Goal: Transaction & Acquisition: Subscribe to service/newsletter

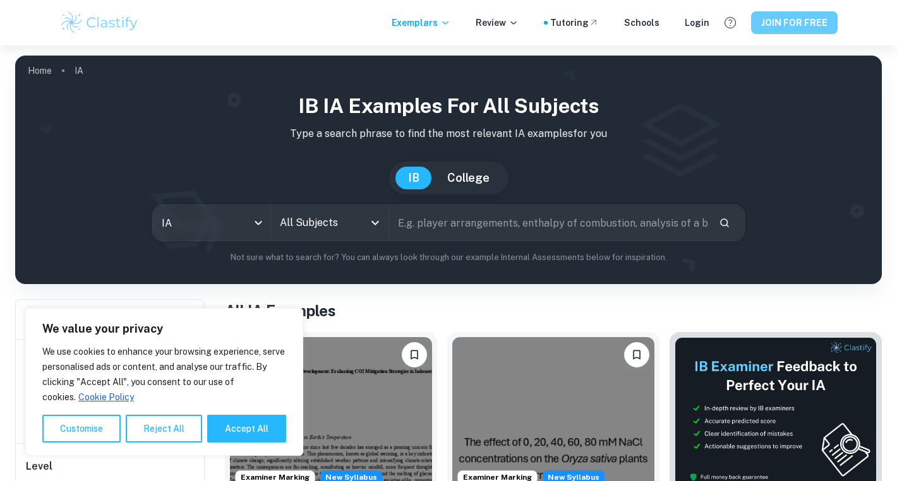
click at [776, 22] on button "JOIN FOR FREE" at bounding box center [794, 22] width 87 height 23
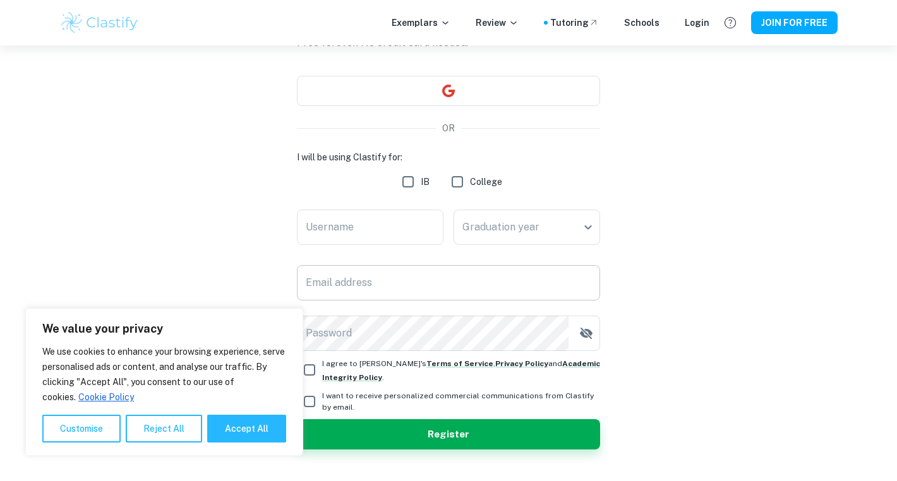
scroll to position [103, 0]
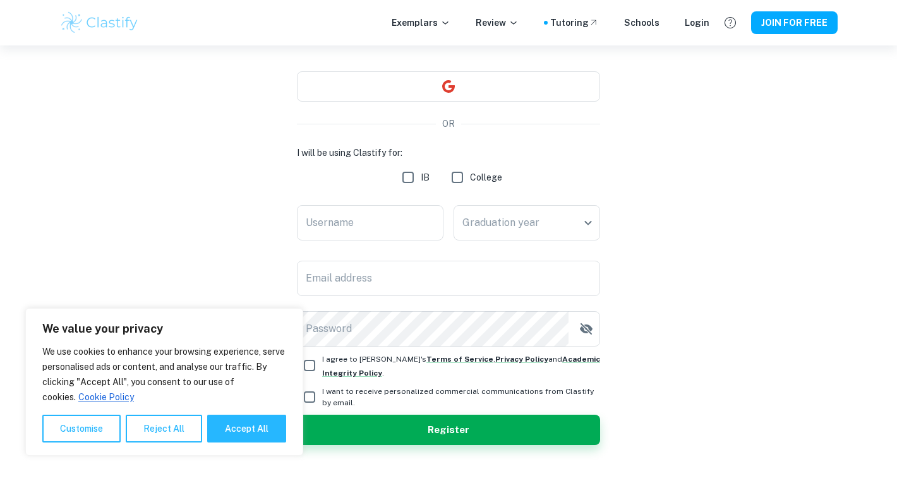
click at [459, 177] on input "College" at bounding box center [457, 177] width 25 height 25
checkbox input "true"
click at [409, 179] on input "IB" at bounding box center [407, 177] width 25 height 25
checkbox input "true"
click at [467, 171] on input "College" at bounding box center [457, 177] width 25 height 25
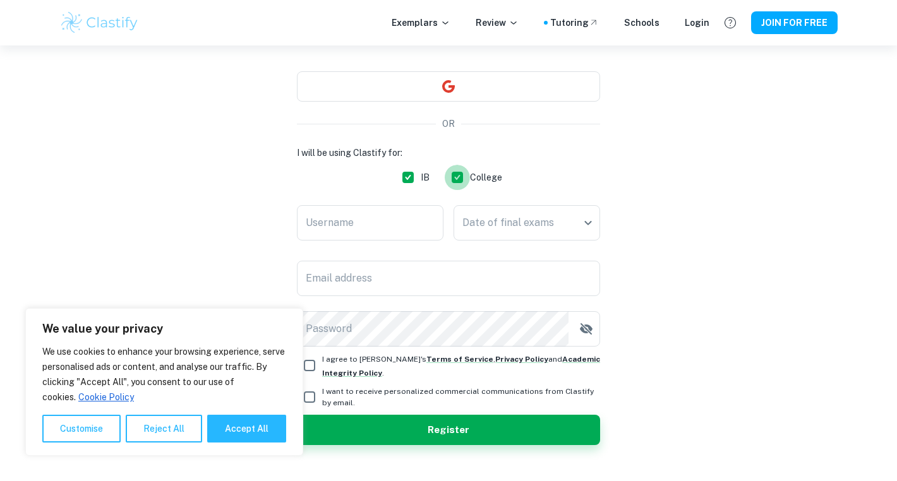
checkbox input "false"
click at [337, 220] on input "Username" at bounding box center [370, 222] width 147 height 35
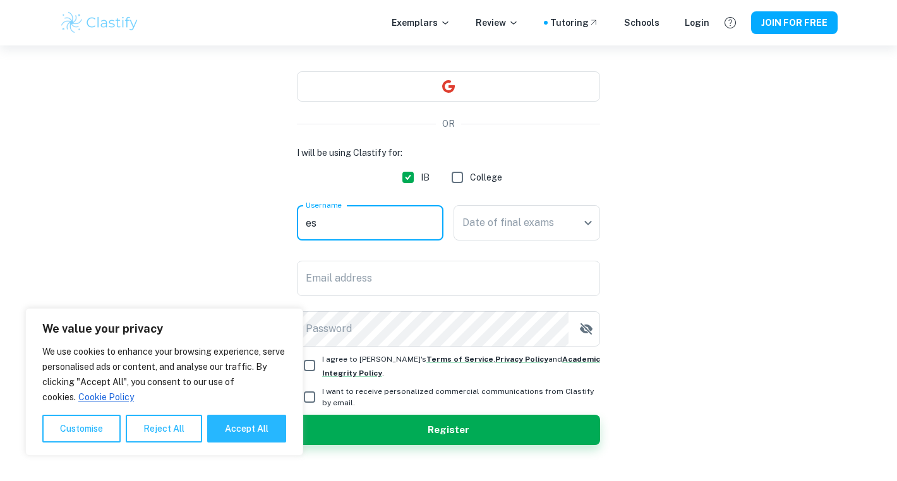
type input "e"
type input "alessandra.sabbatini@me.com"
click at [518, 223] on body "We value your privacy We use cookies to enhance your browsing experience, serve…" at bounding box center [448, 183] width 897 height 481
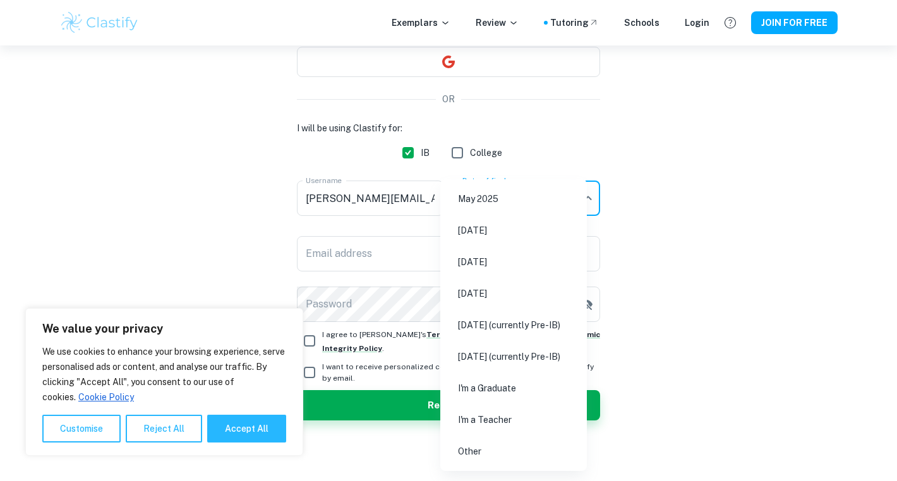
scroll to position [128, 0]
click at [474, 454] on li "Other" at bounding box center [513, 451] width 136 height 29
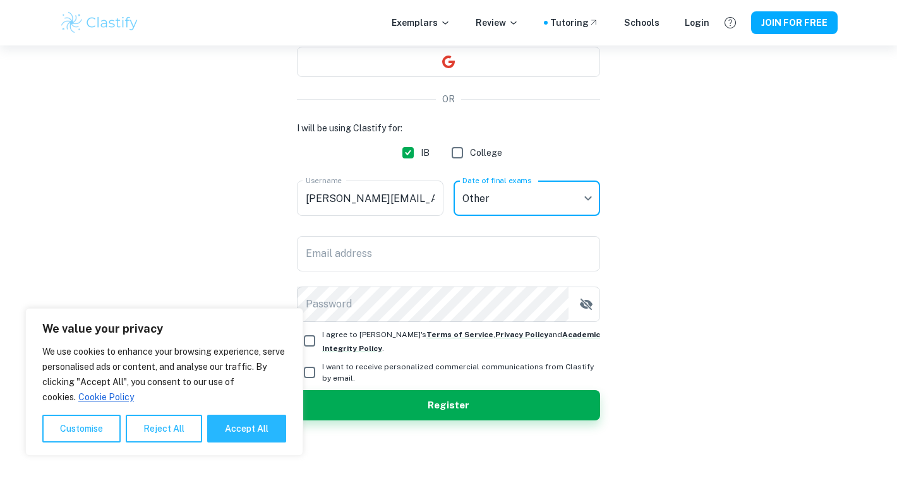
click at [508, 196] on body "We value your privacy We use cookies to enhance your browsing experience, serve…" at bounding box center [448, 158] width 897 height 481
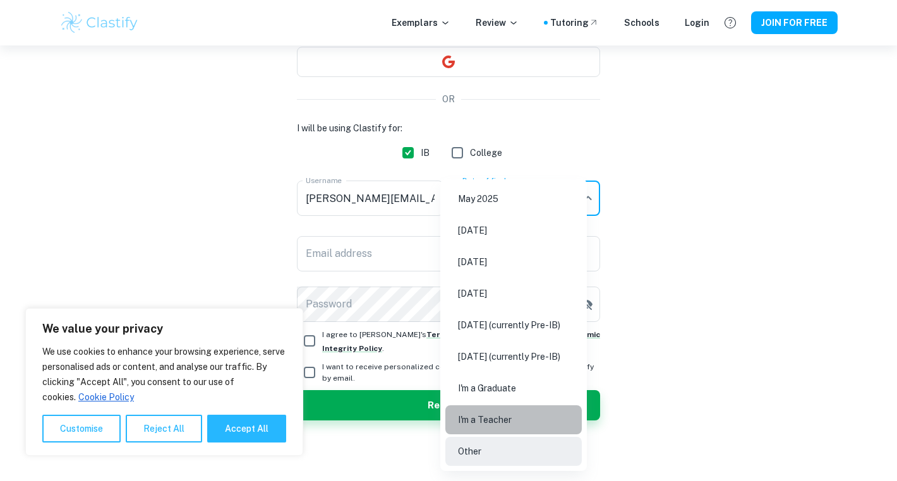
click at [498, 423] on li "I'm a Teacher" at bounding box center [513, 419] width 136 height 29
type input "Teacher"
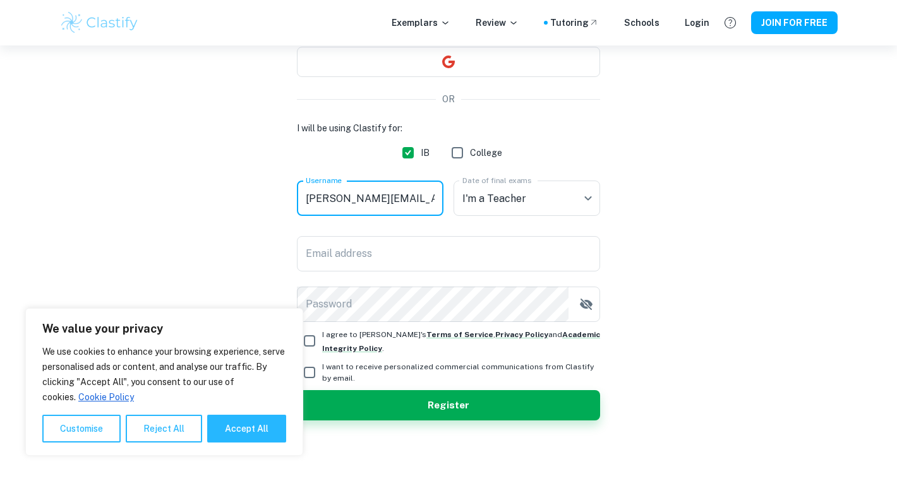
click at [434, 203] on input "alessandra.sabbatini@me.com" at bounding box center [370, 198] width 147 height 35
click at [426, 198] on input "alessandra.sabbatinom" at bounding box center [370, 198] width 147 height 35
type input "a"
type input "[PERSON_NAME]"
click at [311, 257] on input "Email address" at bounding box center [448, 253] width 303 height 35
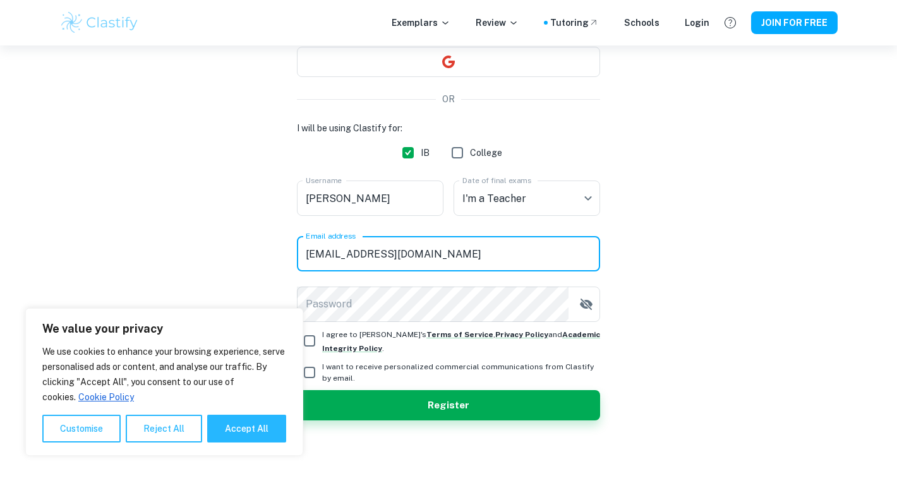
type input "[EMAIL_ADDRESS][DOMAIN_NAME]"
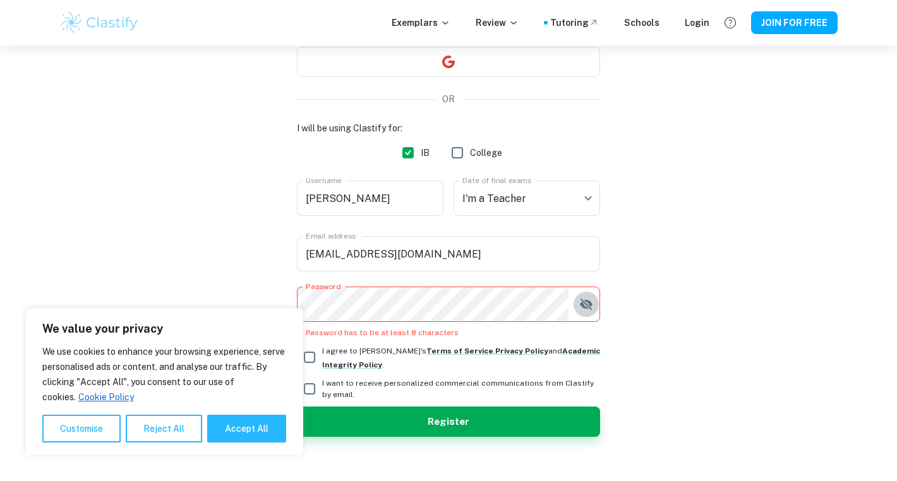
click at [584, 303] on icon "button" at bounding box center [586, 304] width 13 height 11
click at [260, 428] on button "Accept All" at bounding box center [246, 429] width 79 height 28
checkbox input "true"
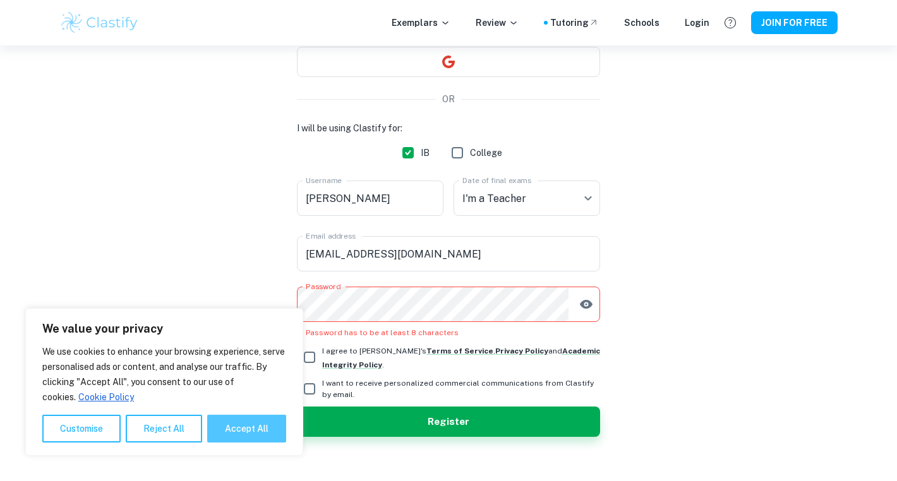
checkbox input "true"
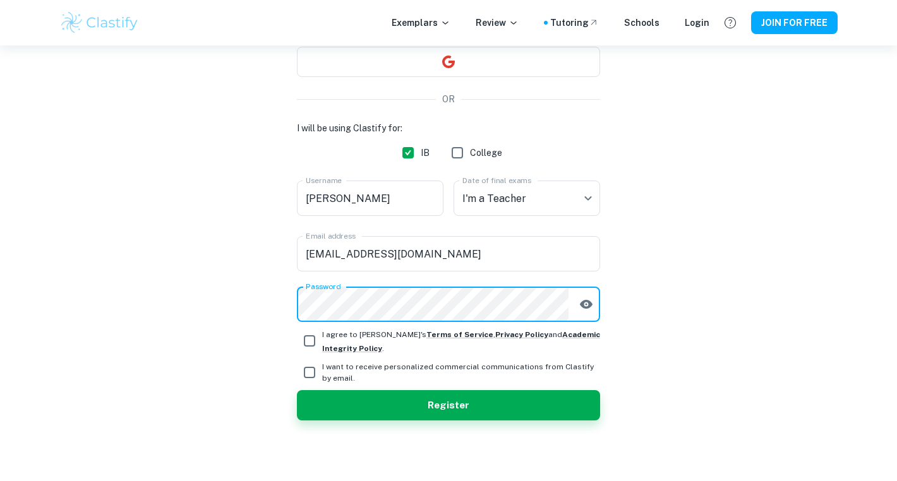
click at [314, 339] on input "I agree to Clastify's Terms of Service , Privacy Policy and Academic Integrity …" at bounding box center [309, 340] width 25 height 25
checkbox input "true"
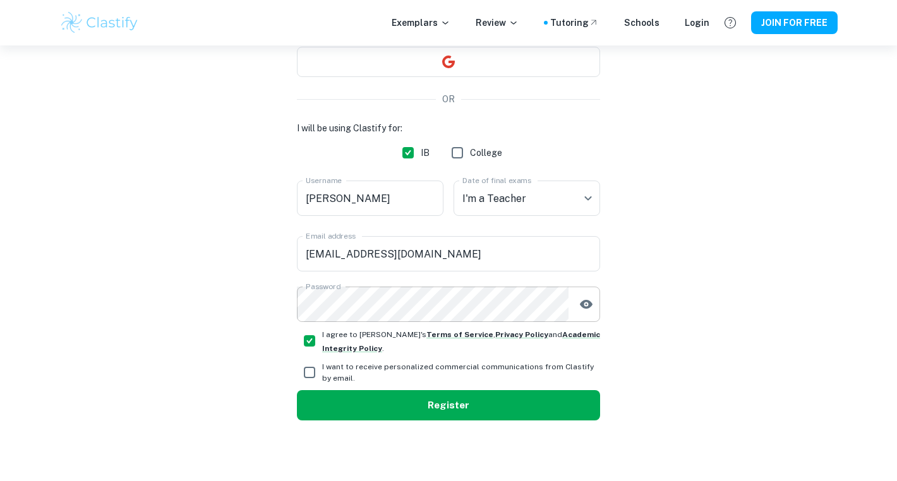
click at [448, 397] on button "Register" at bounding box center [448, 405] width 303 height 30
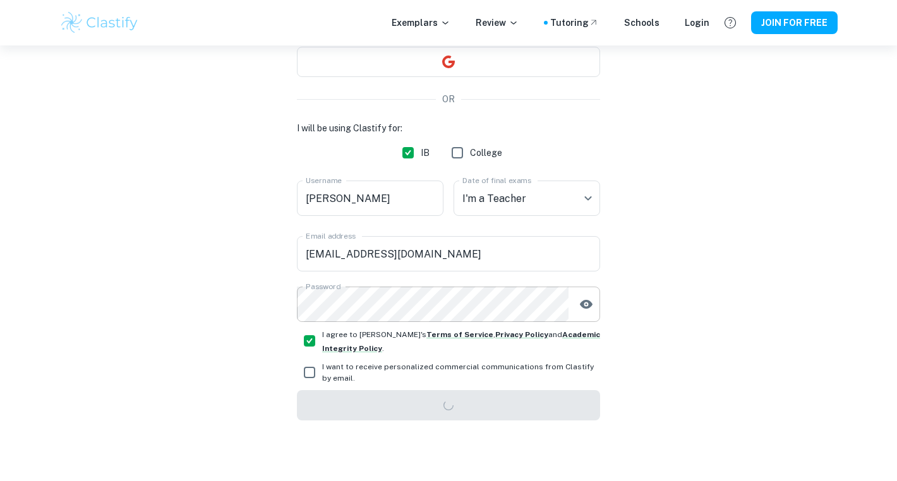
scroll to position [45, 0]
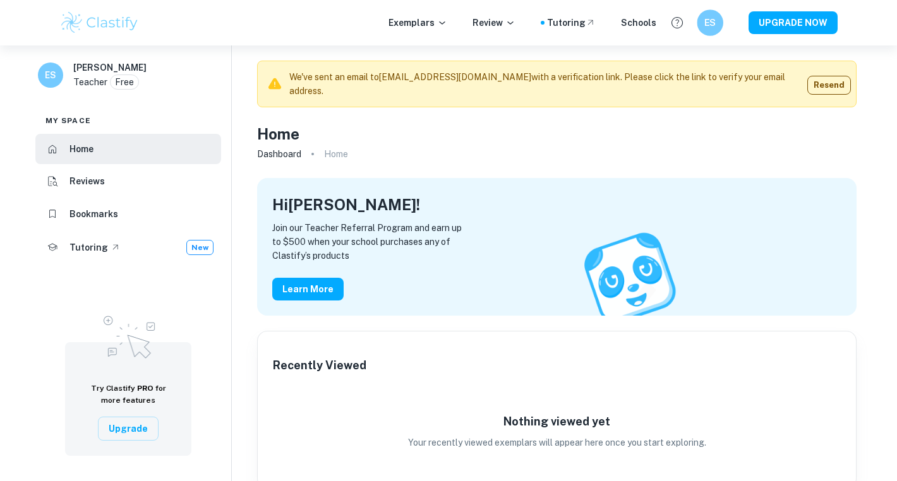
click at [714, 18] on h6 "ES" at bounding box center [709, 23] width 15 height 15
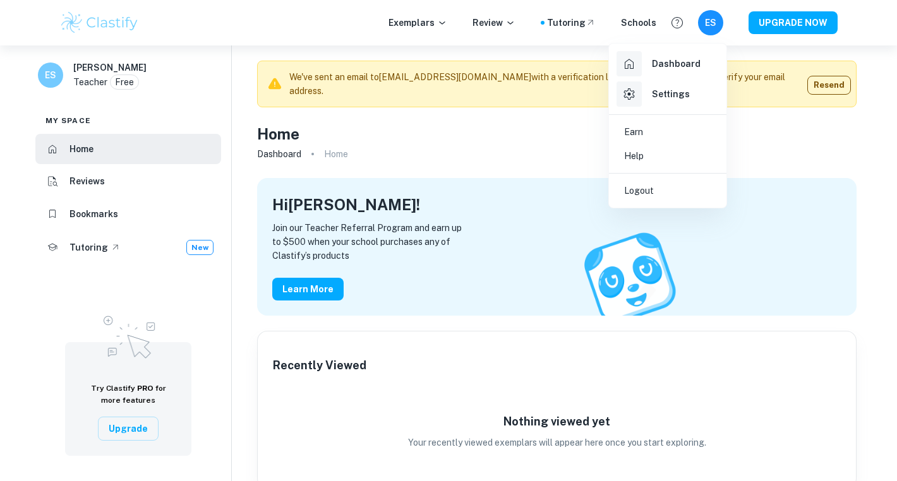
click at [778, 141] on div at bounding box center [448, 240] width 897 height 481
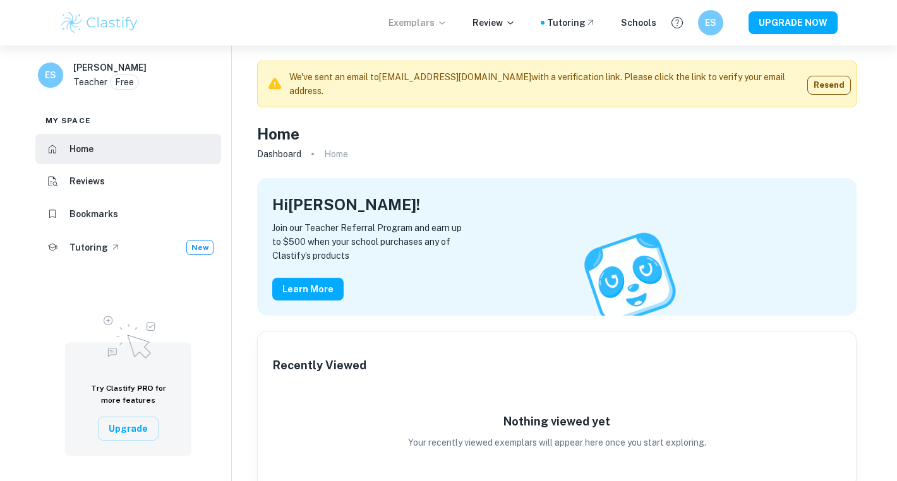
click at [429, 23] on p "Exemplars" at bounding box center [417, 23] width 59 height 14
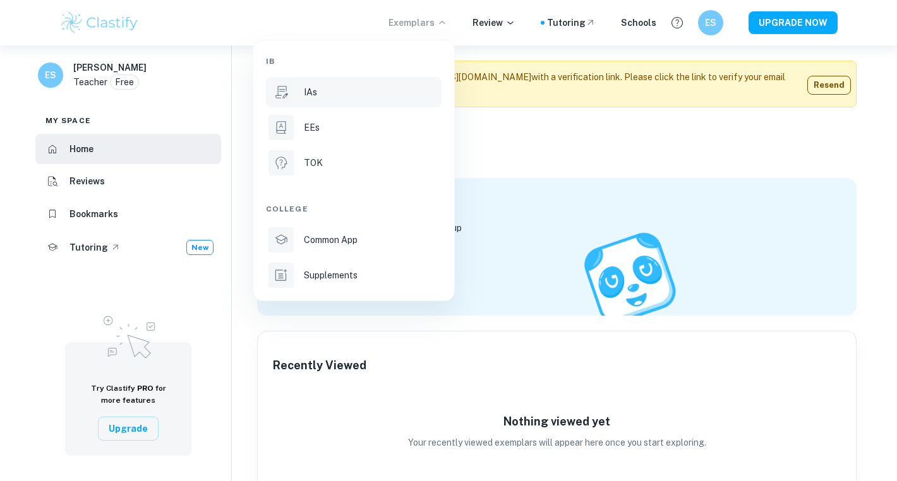
click at [309, 87] on p "IAs" at bounding box center [310, 92] width 13 height 14
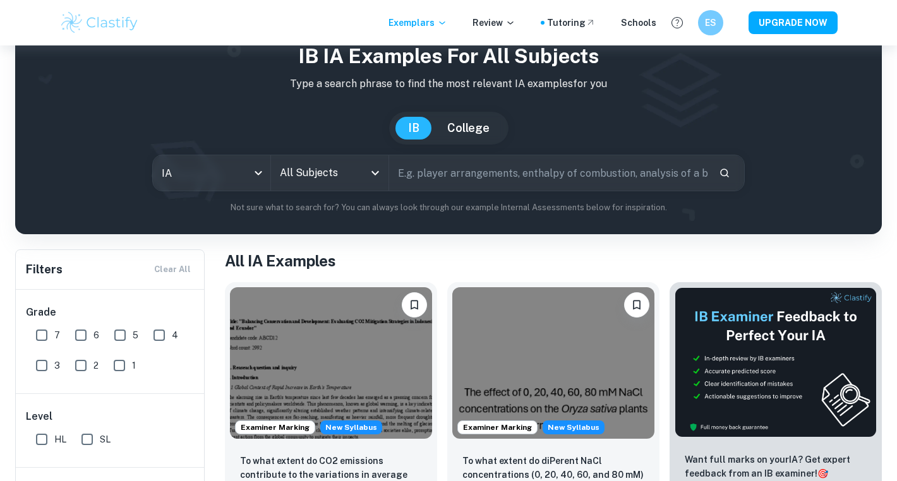
scroll to position [68, 0]
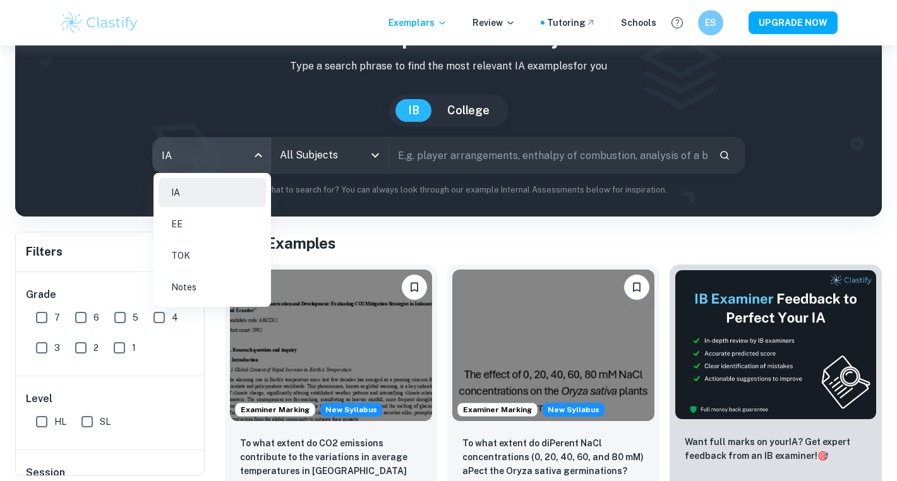
click at [260, 150] on body "We value your privacy We use cookies to enhance your browsing experience, serve…" at bounding box center [448, 218] width 897 height 481
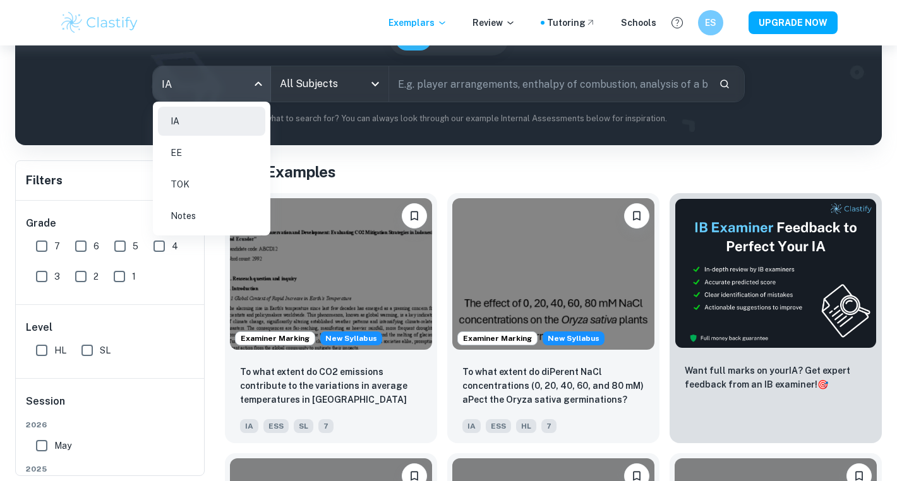
scroll to position [139, 0]
click at [212, 121] on li "IA" at bounding box center [212, 121] width 107 height 29
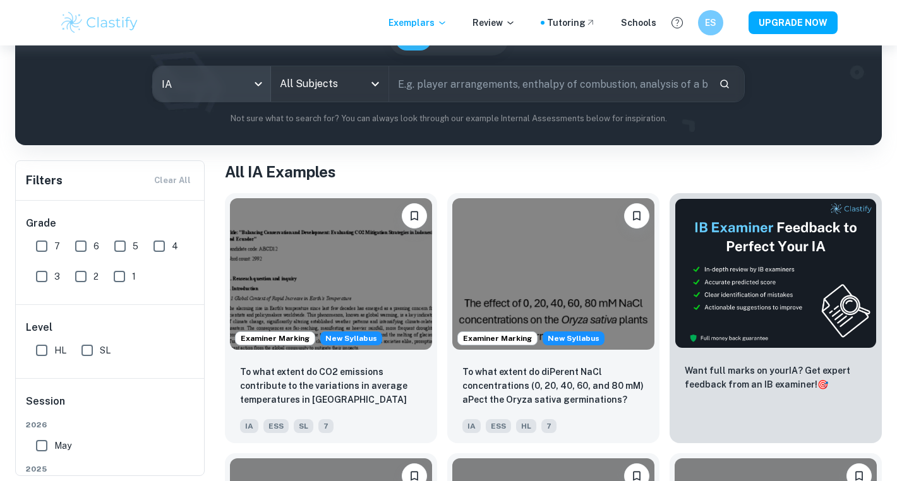
click at [374, 84] on icon "Open" at bounding box center [375, 84] width 8 height 4
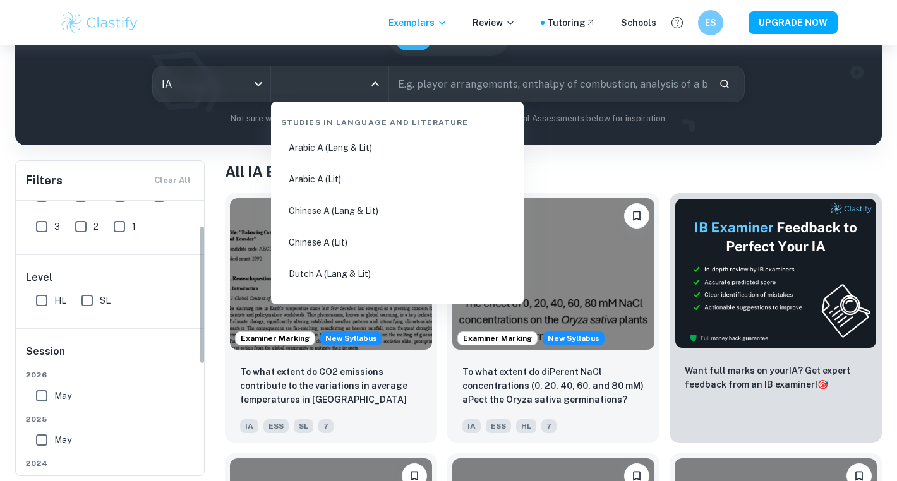
scroll to position [74, 0]
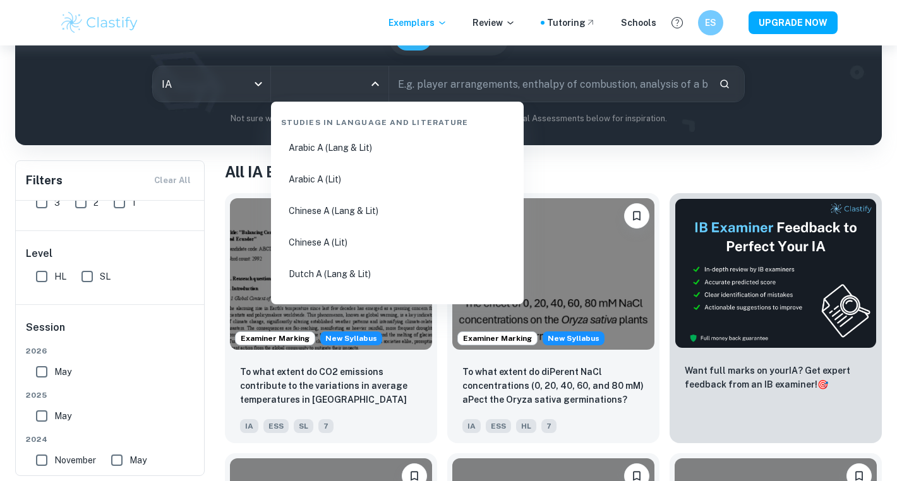
click at [85, 277] on input "SL" at bounding box center [87, 276] width 25 height 25
checkbox input "true"
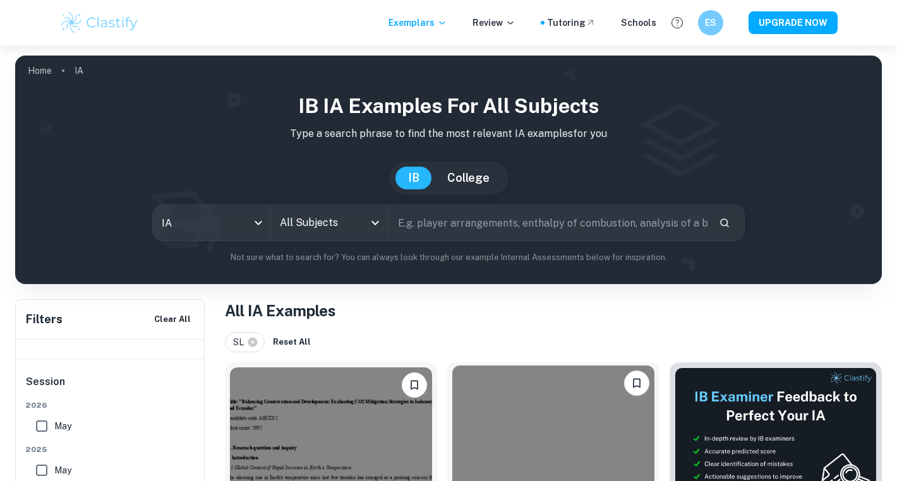
scroll to position [0, 0]
click at [800, 25] on button "UPGRADE NOW" at bounding box center [792, 22] width 89 height 23
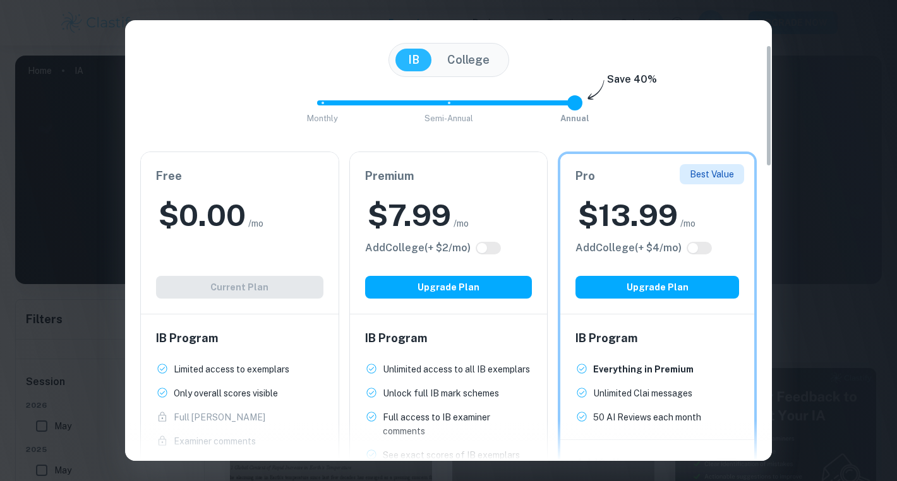
scroll to position [85, 0]
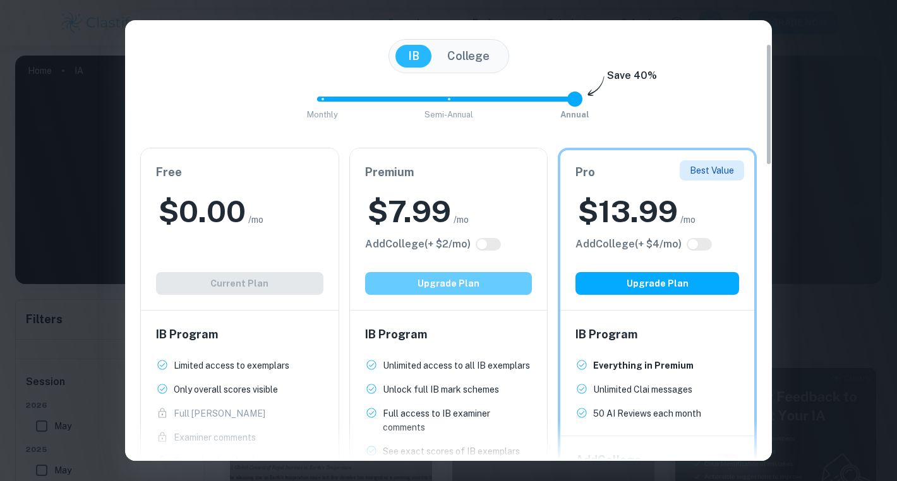
click at [402, 284] on button "Upgrade Plan" at bounding box center [448, 283] width 167 height 23
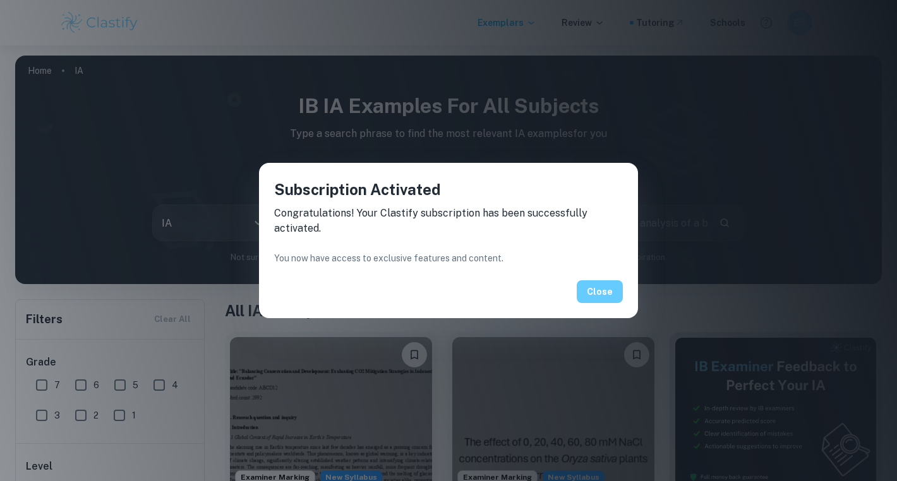
click at [611, 291] on button "Close" at bounding box center [600, 291] width 46 height 23
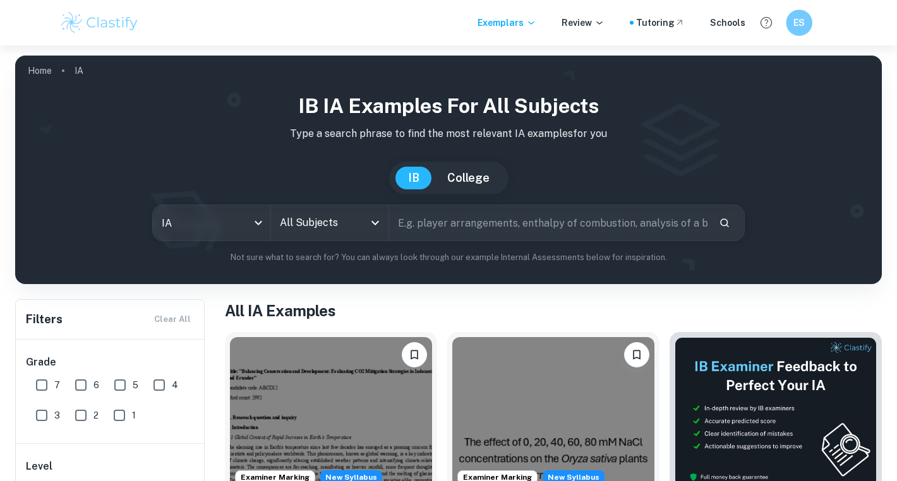
click at [799, 20] on h6 "ES" at bounding box center [798, 23] width 15 height 15
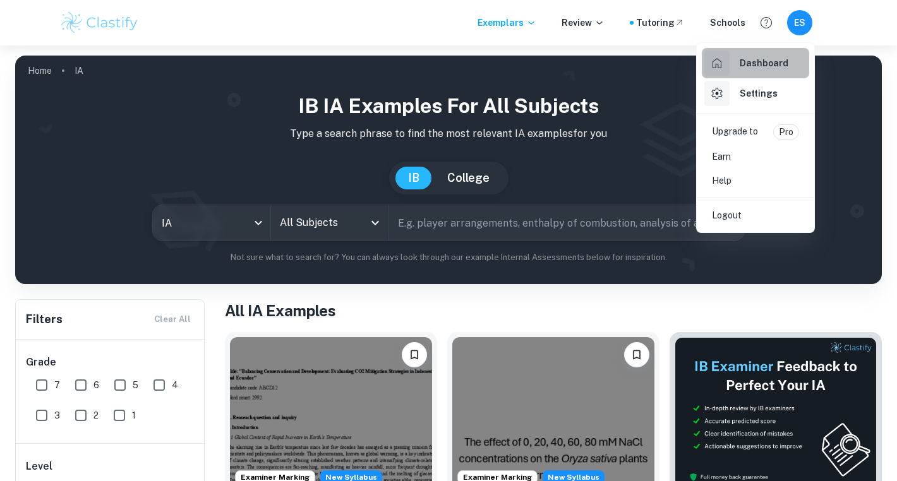
click at [762, 61] on h6 "Dashboard" at bounding box center [764, 63] width 49 height 14
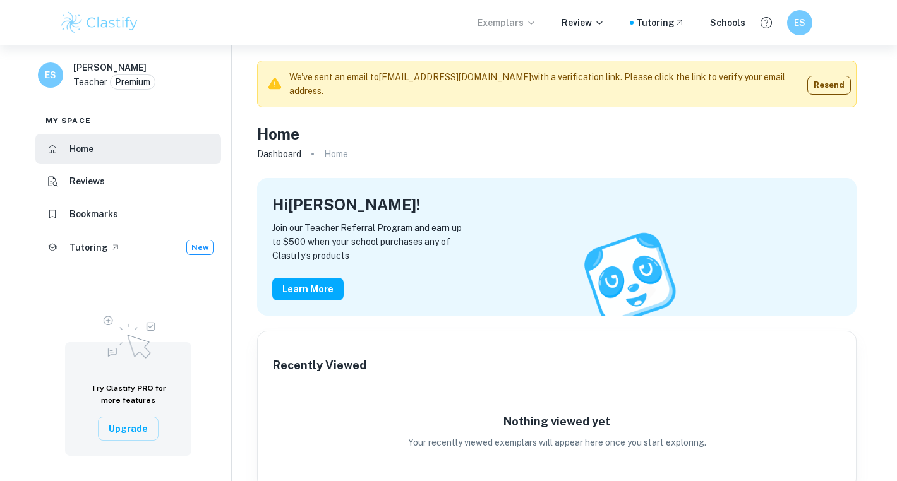
click at [510, 22] on p "Exemplars" at bounding box center [506, 23] width 59 height 14
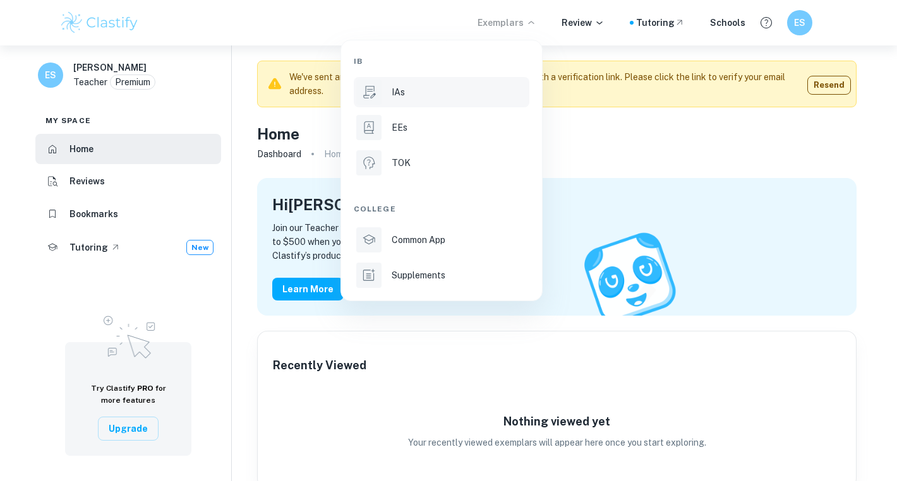
click at [395, 90] on p "IAs" at bounding box center [398, 92] width 13 height 14
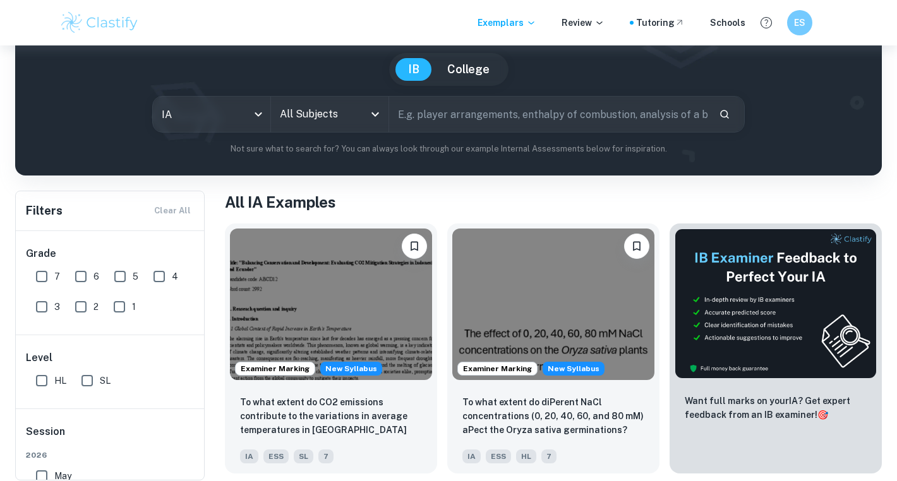
scroll to position [113, 0]
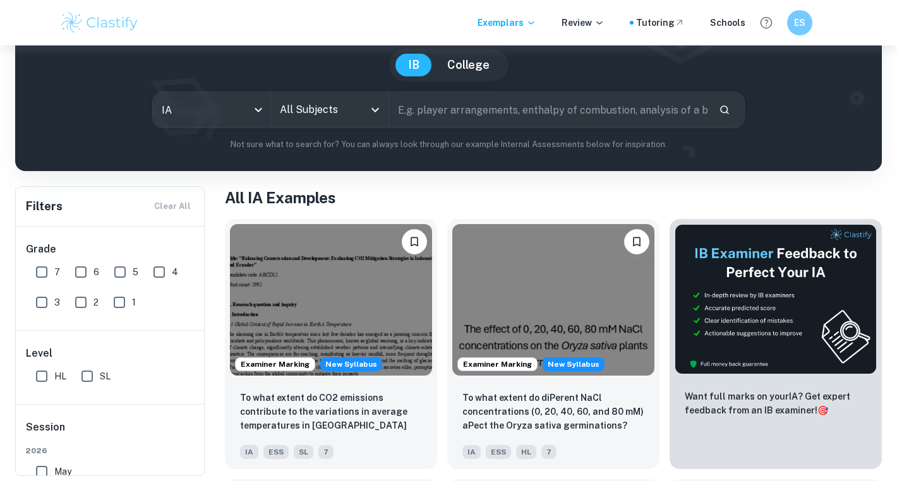
click at [308, 113] on input "All Subjects" at bounding box center [320, 110] width 87 height 24
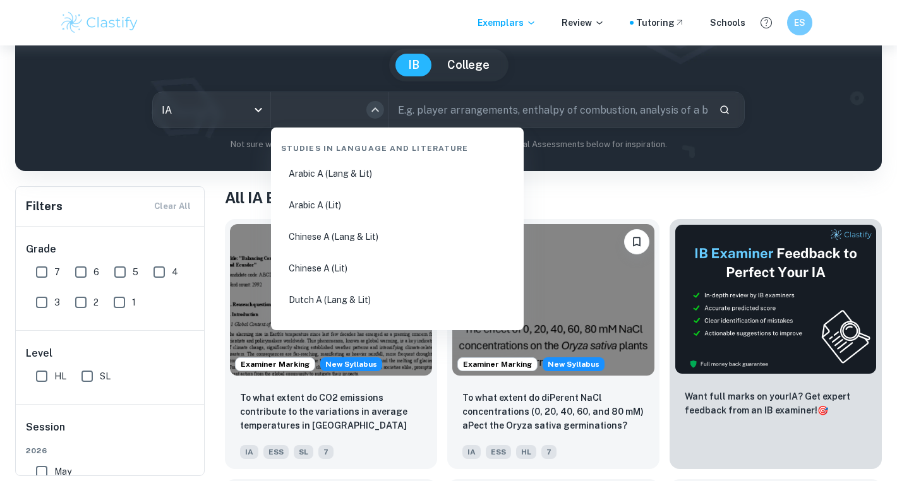
click at [377, 108] on icon "Close" at bounding box center [375, 109] width 15 height 15
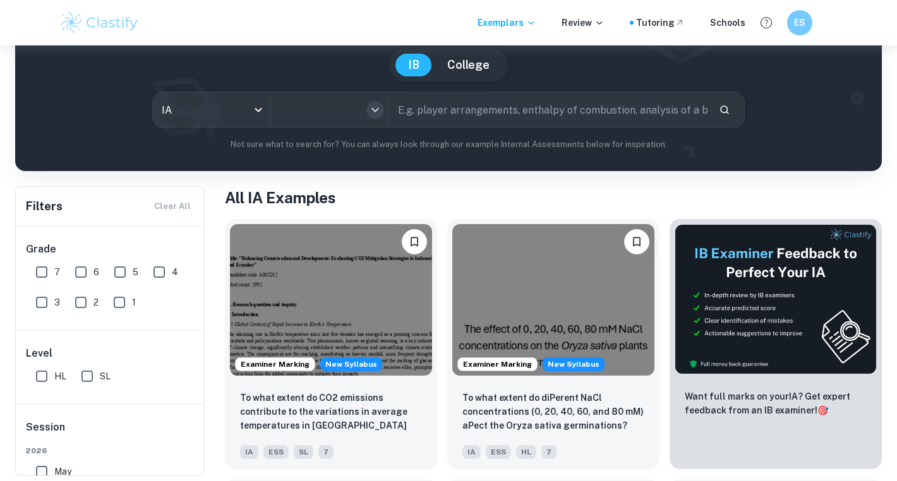
click at [377, 108] on icon "Open" at bounding box center [375, 109] width 15 height 15
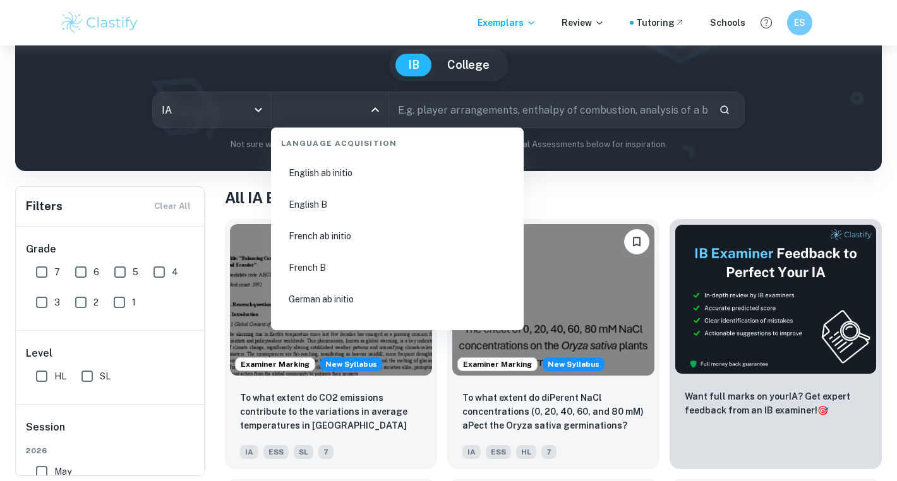
scroll to position [1005, 0]
click at [313, 265] on li "French B" at bounding box center [397, 266] width 243 height 29
type input "French B"
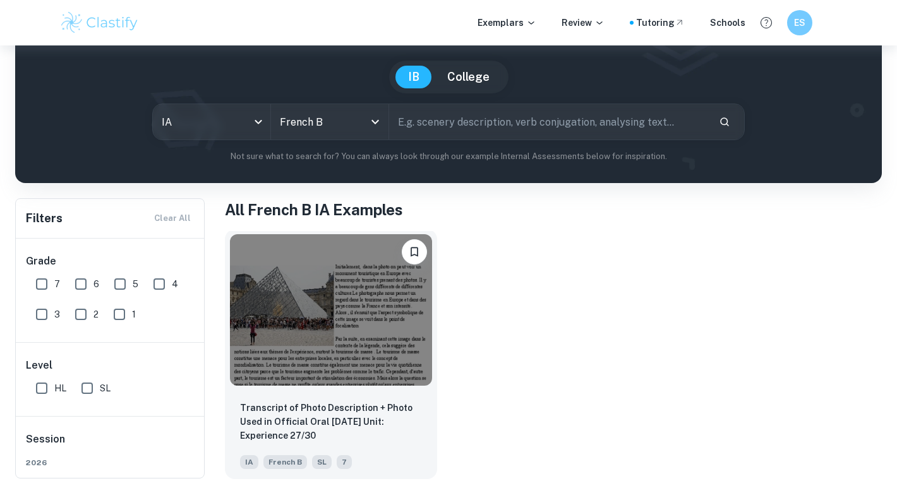
scroll to position [102, 0]
click at [370, 313] on img at bounding box center [331, 310] width 202 height 152
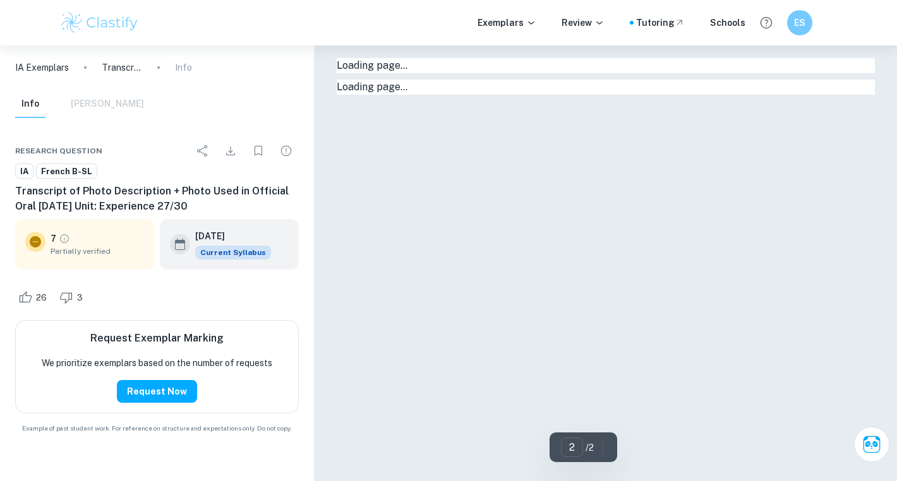
type input "1"
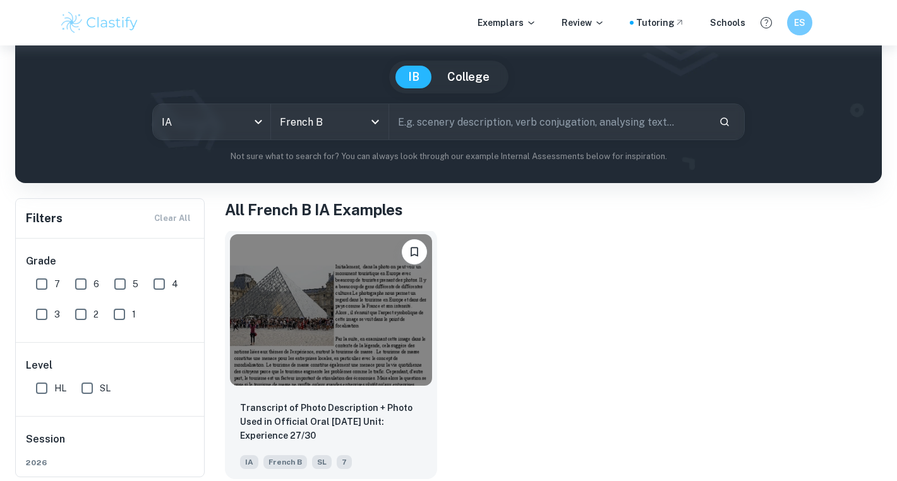
scroll to position [102, 0]
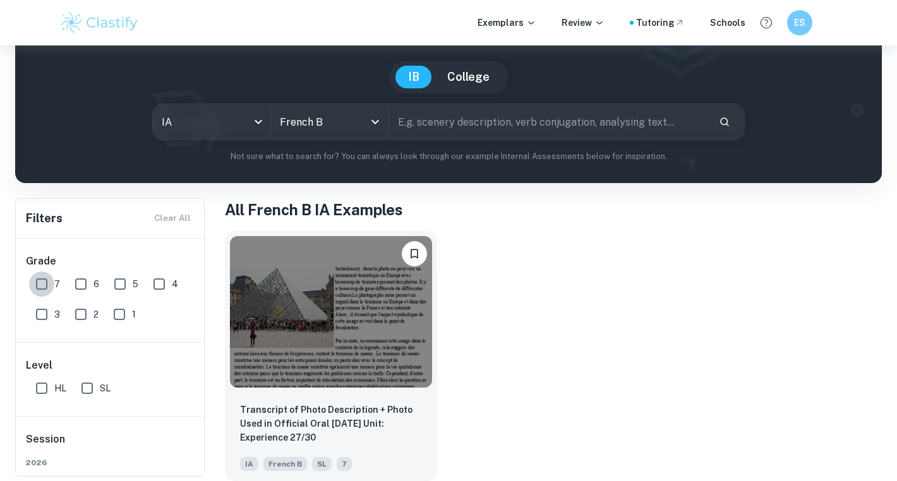
click at [41, 282] on input "7" at bounding box center [41, 284] width 25 height 25
checkbox input "true"
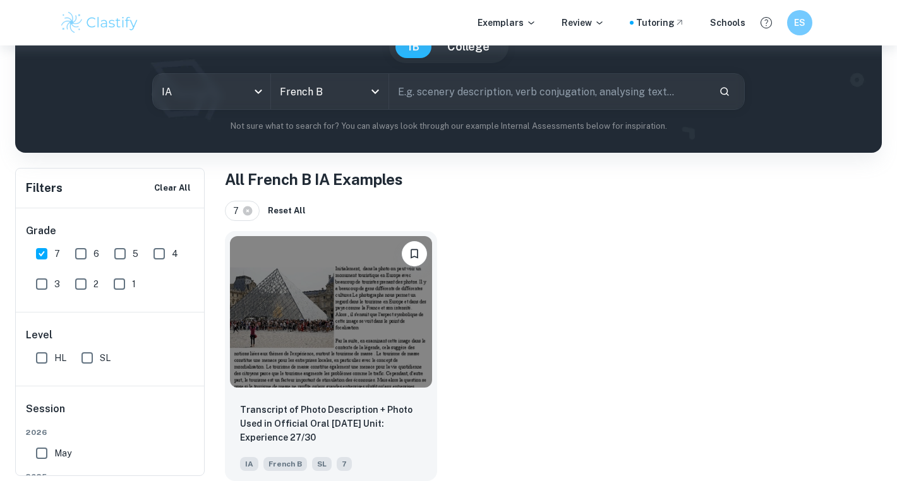
scroll to position [131, 0]
click at [80, 252] on input "6" at bounding box center [80, 253] width 25 height 25
checkbox input "true"
click at [121, 254] on input "5" at bounding box center [119, 253] width 25 height 25
checkbox input "true"
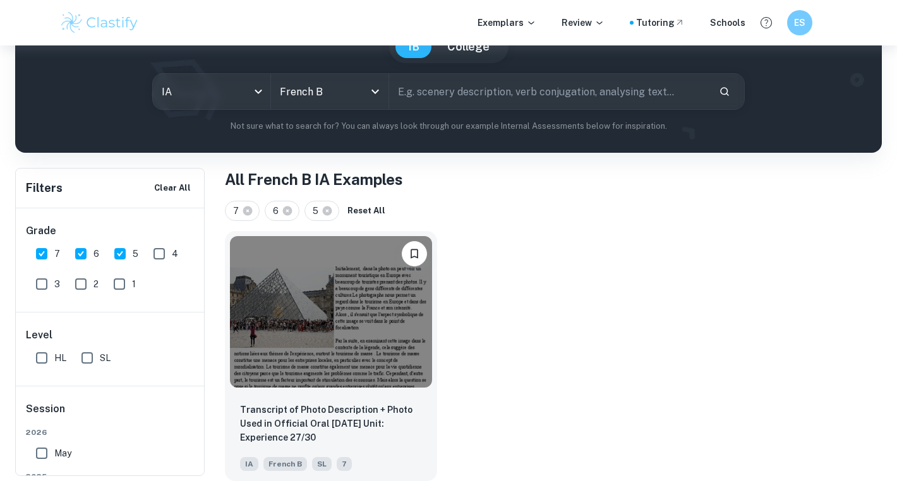
click at [78, 253] on input "6" at bounding box center [80, 253] width 25 height 25
checkbox input "false"
click at [41, 249] on input "7" at bounding box center [41, 253] width 25 height 25
checkbox input "false"
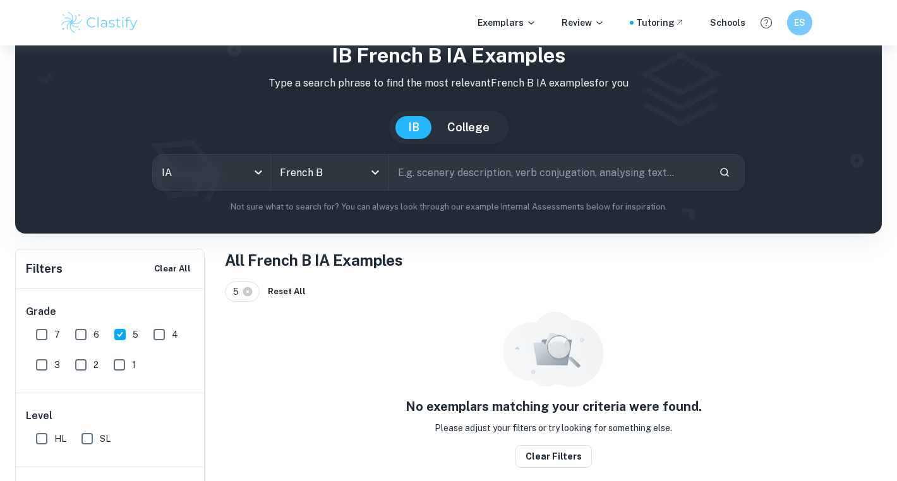
scroll to position [45, 0]
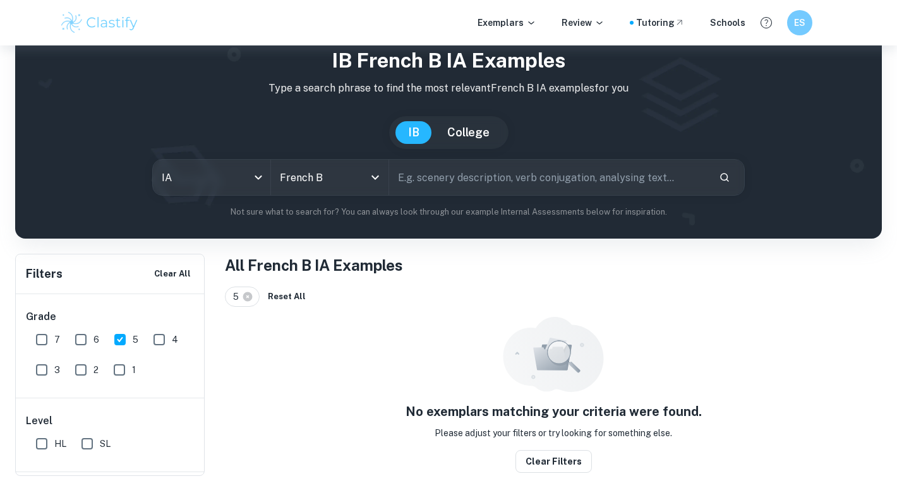
click at [76, 339] on input "6" at bounding box center [80, 339] width 25 height 25
checkbox input "true"
click at [118, 340] on input "5" at bounding box center [119, 339] width 25 height 25
checkbox input "false"
click at [43, 337] on input "7" at bounding box center [41, 339] width 25 height 25
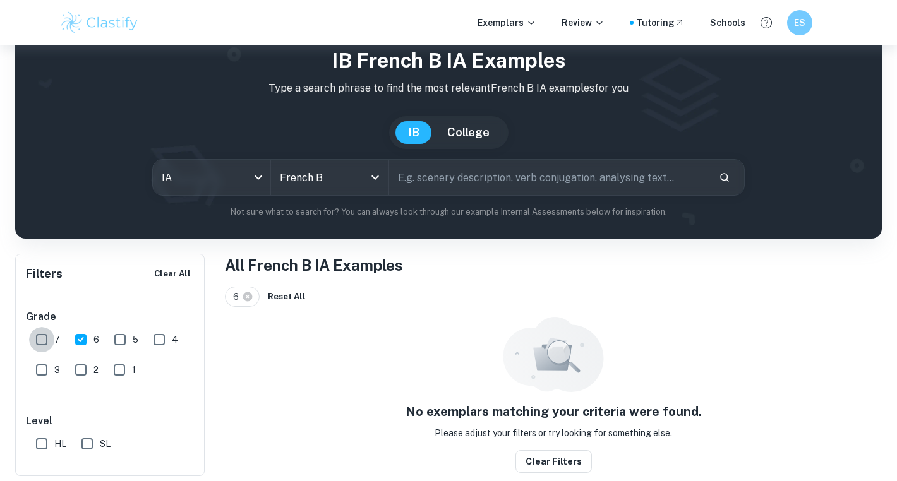
checkbox input "true"
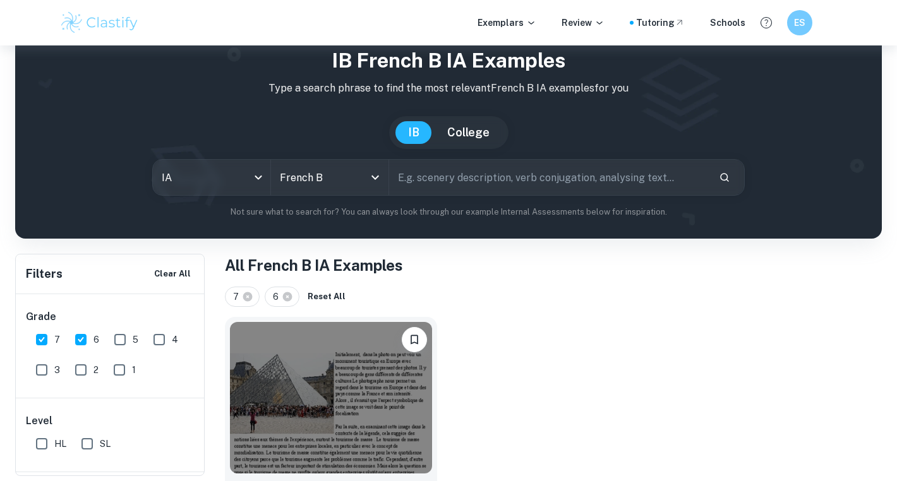
click at [83, 340] on input "6" at bounding box center [80, 339] width 25 height 25
checkbox input "false"
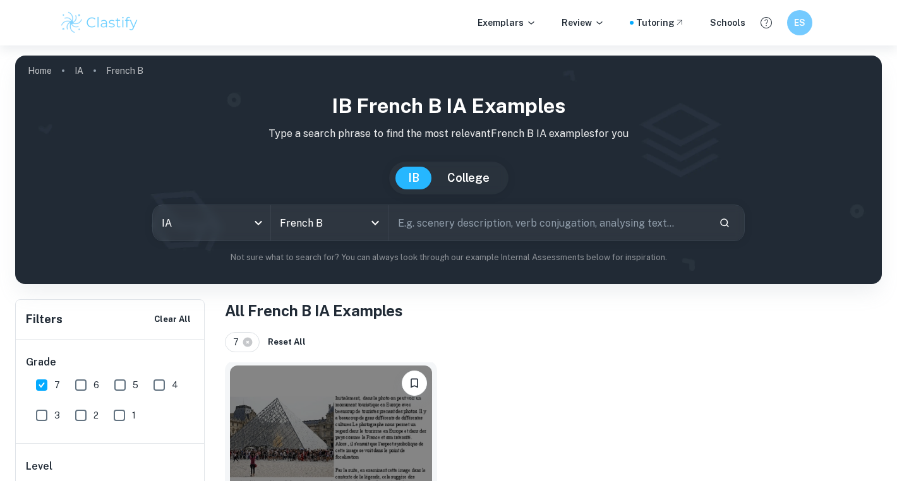
scroll to position [0, 0]
click at [376, 222] on icon "Open" at bounding box center [375, 222] width 15 height 15
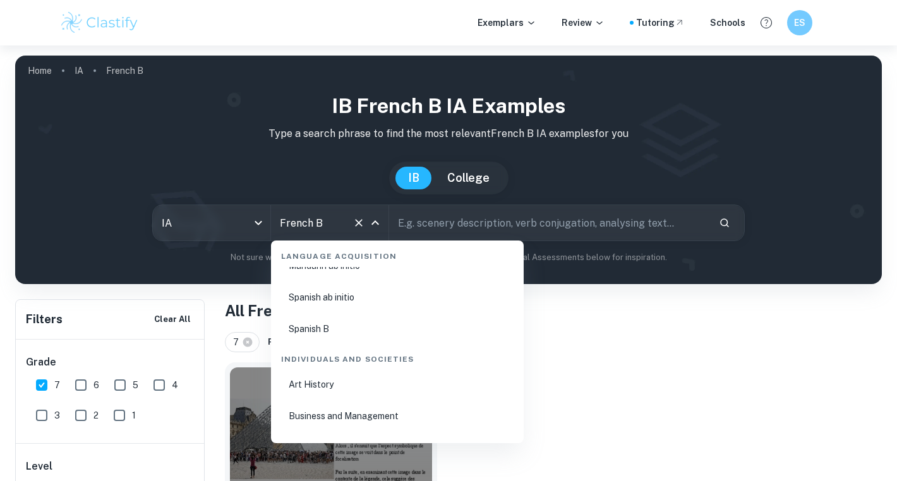
scroll to position [1427, 0]
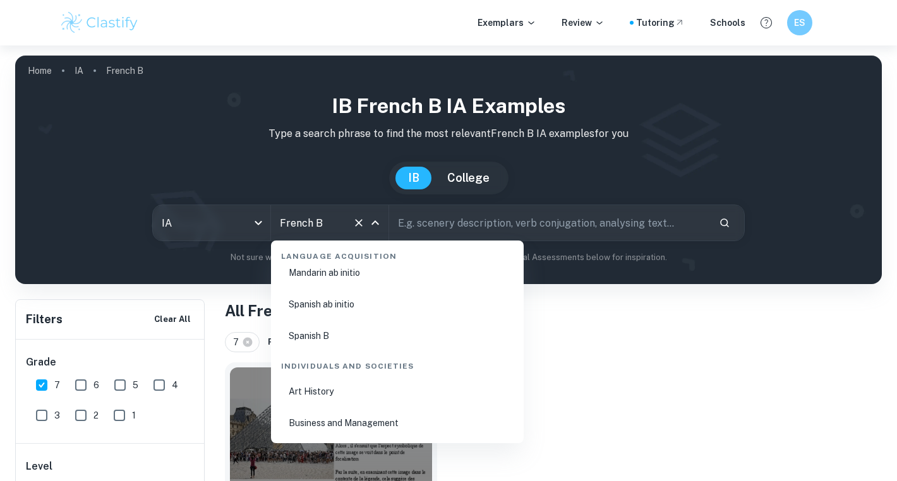
click at [315, 336] on li "Spanish B" at bounding box center [397, 335] width 243 height 29
type input "Spanish B"
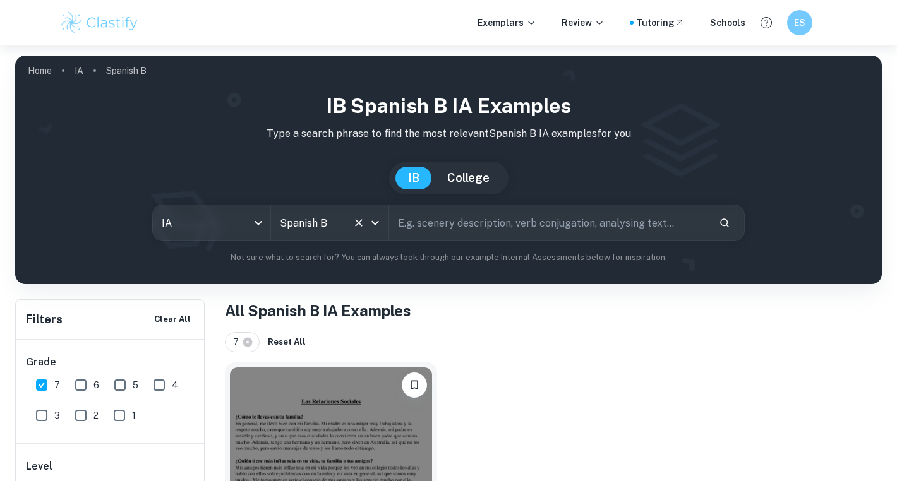
click at [376, 221] on icon "Open" at bounding box center [375, 222] width 15 height 15
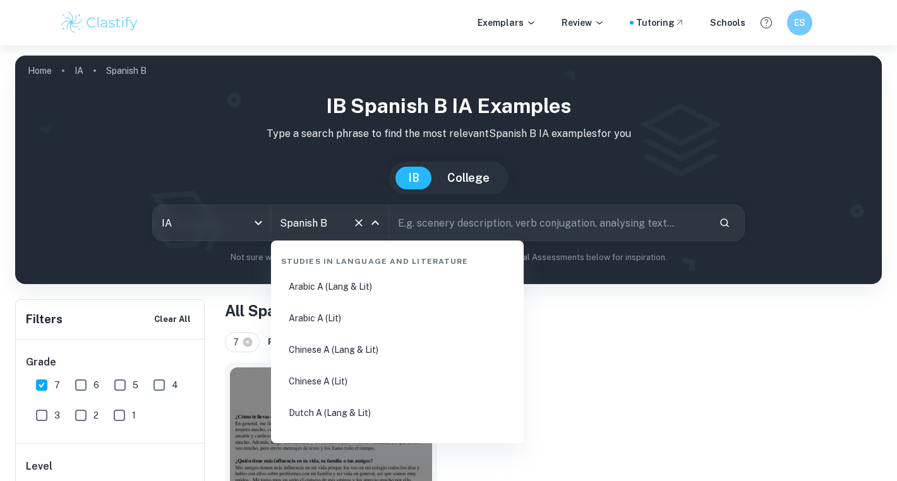
scroll to position [1340, 0]
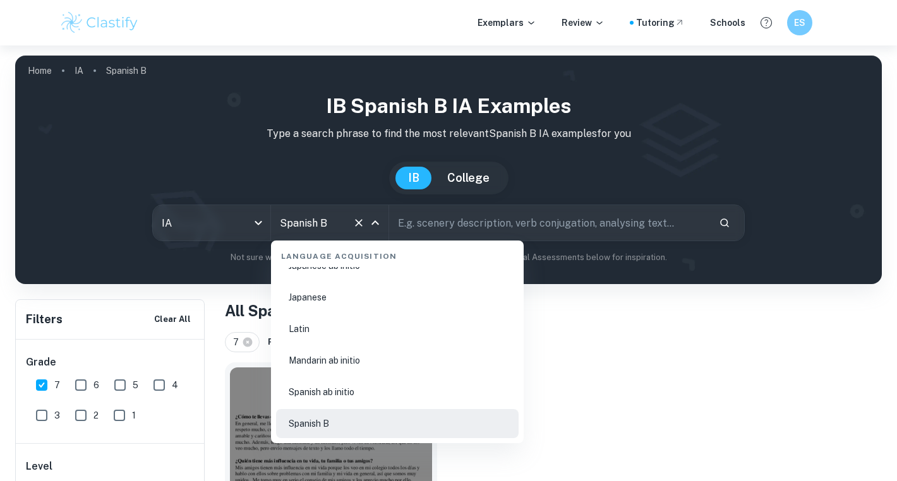
click at [314, 419] on li "Spanish B" at bounding box center [397, 423] width 243 height 29
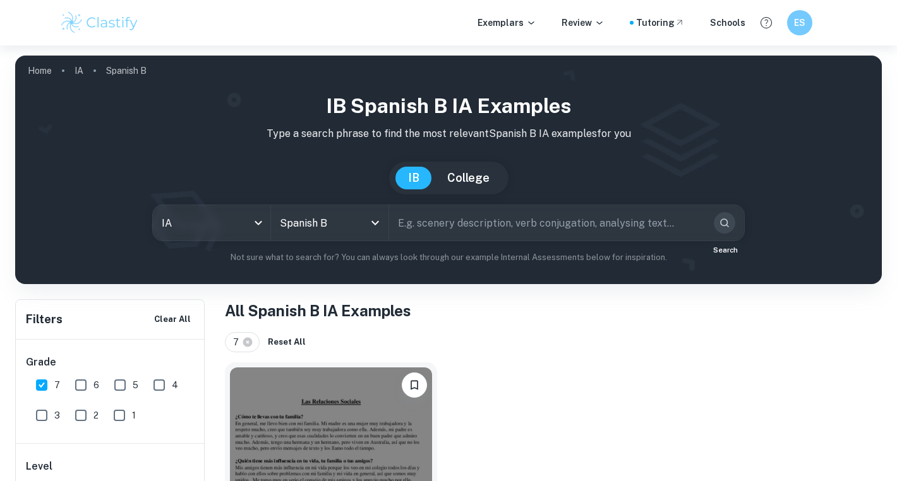
click at [723, 222] on icon "Search" at bounding box center [724, 222] width 11 height 11
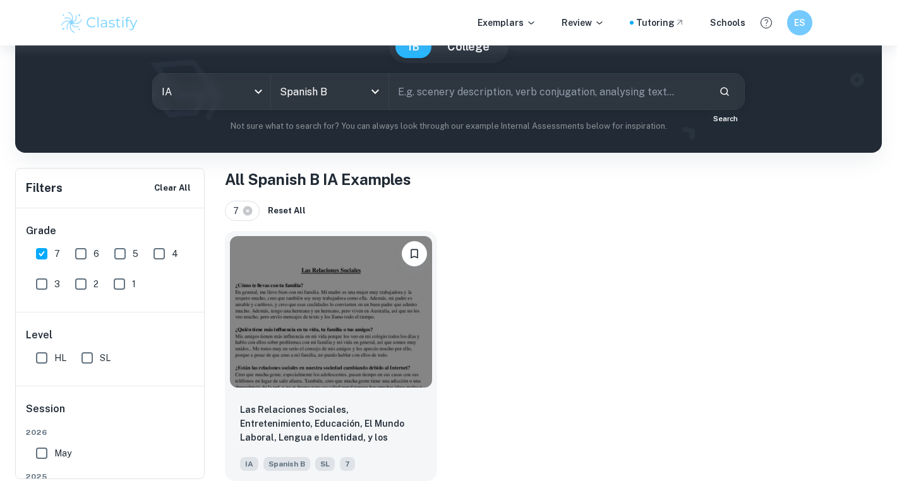
scroll to position [133, 0]
click at [337, 316] on img at bounding box center [331, 310] width 202 height 152
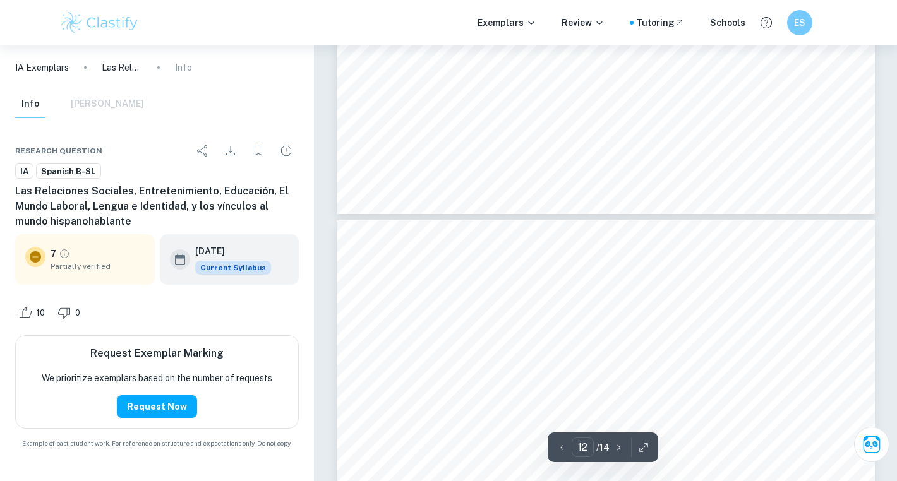
scroll to position [8375, 0]
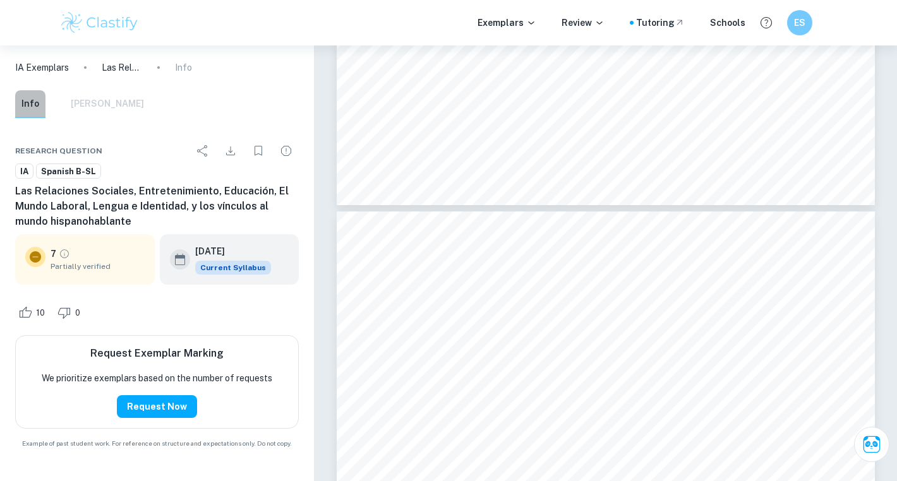
click at [29, 104] on button "Info" at bounding box center [30, 104] width 30 height 28
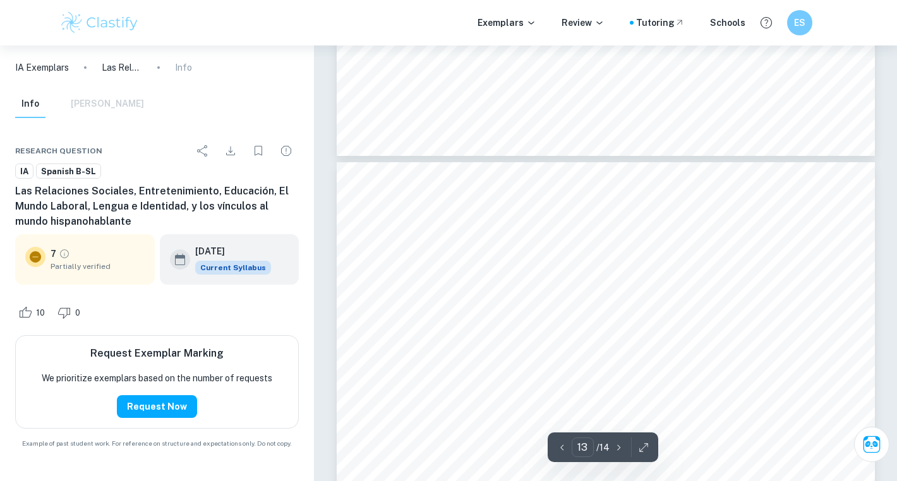
scroll to position [9196, 0]
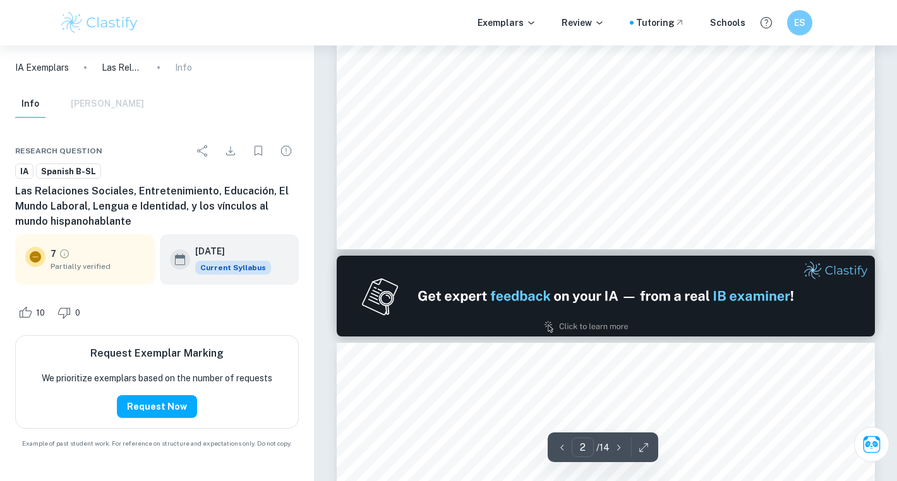
type input "1"
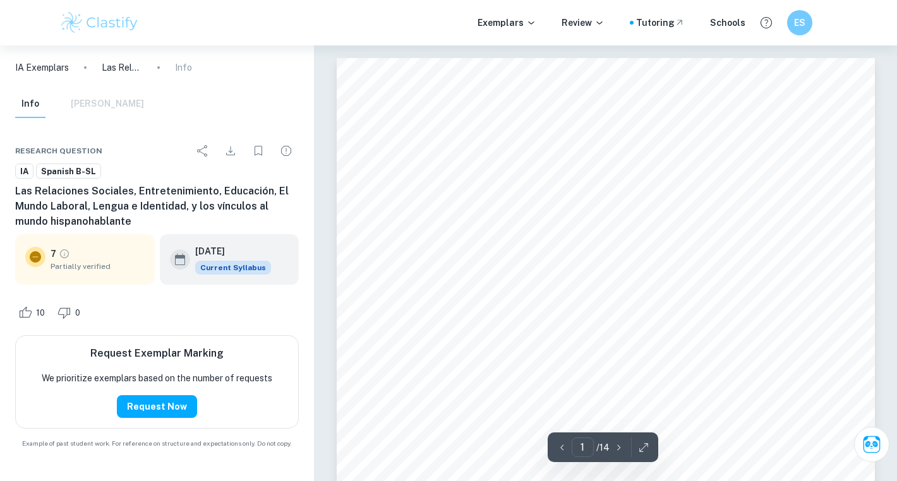
scroll to position [0, 0]
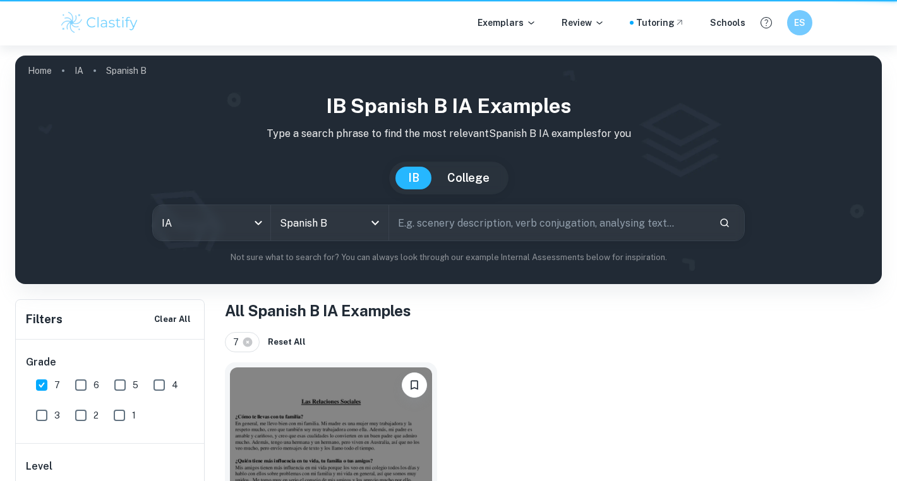
scroll to position [131, 0]
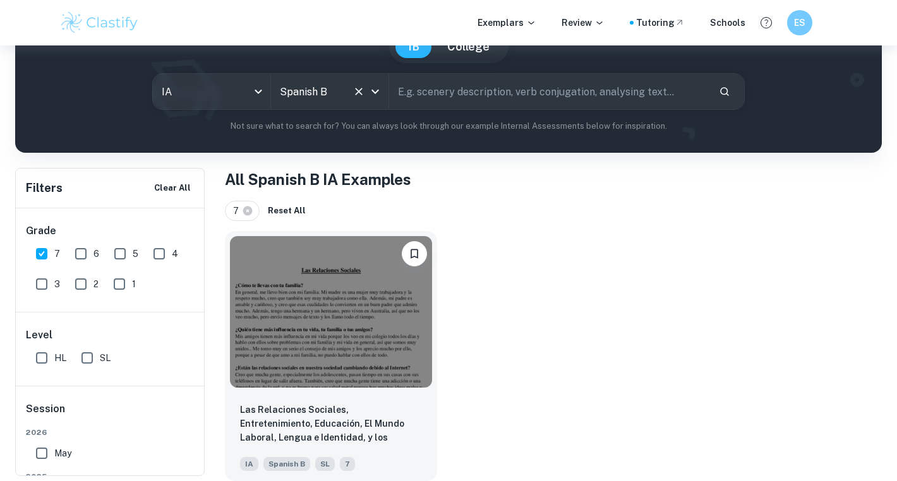
click at [301, 94] on input "Spanish B" at bounding box center [312, 92] width 71 height 24
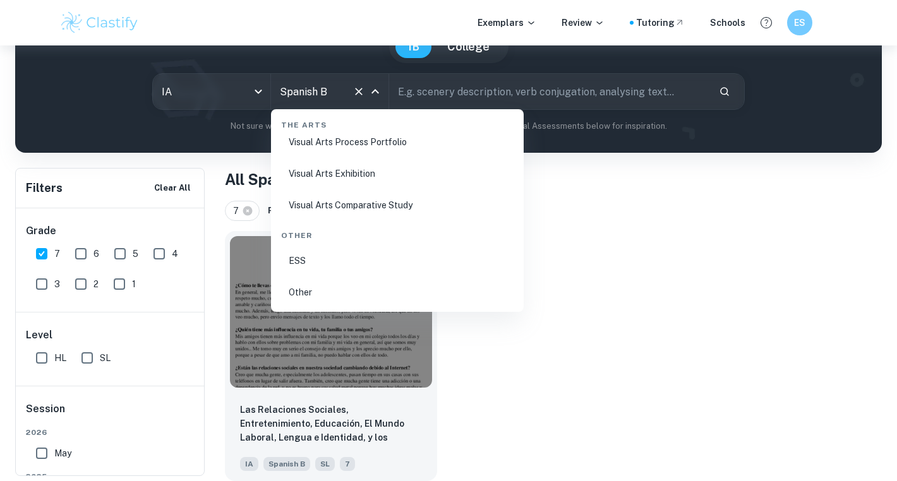
scroll to position [2439, 0]
click at [300, 256] on li "ESS" at bounding box center [397, 260] width 243 height 29
type input "ESS"
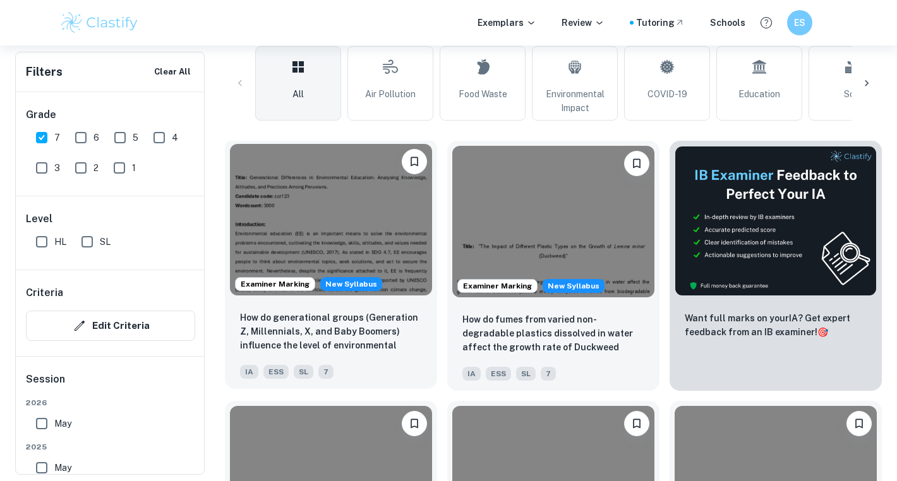
scroll to position [409, 0]
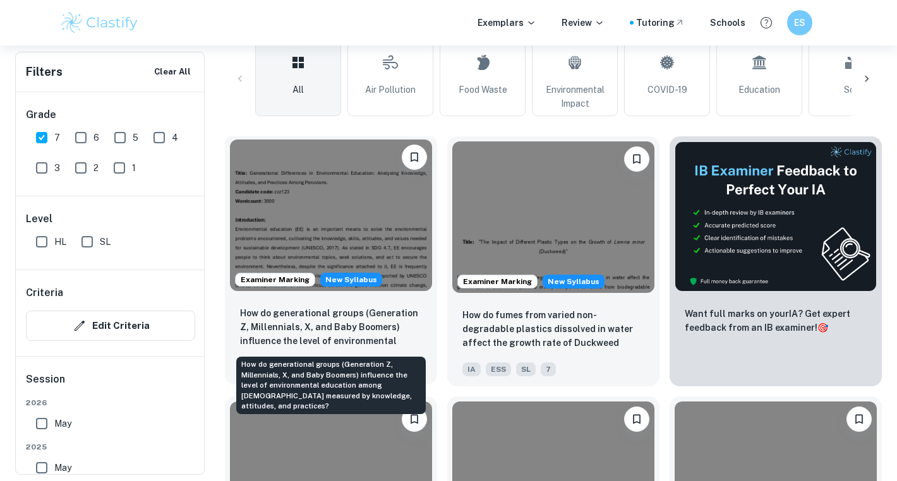
click at [318, 307] on p "How do generational groups (Generation Z, Millennials, X, and Baby Boomers) inf…" at bounding box center [331, 327] width 182 height 43
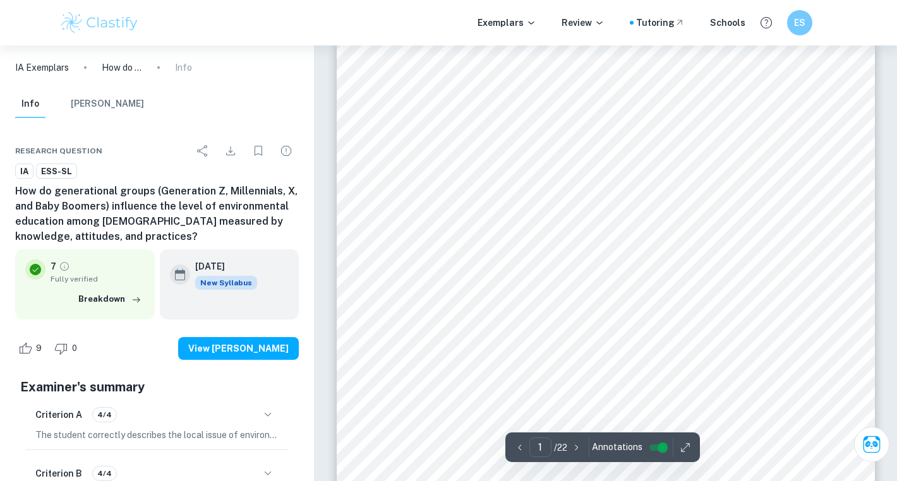
scroll to position [20, 0]
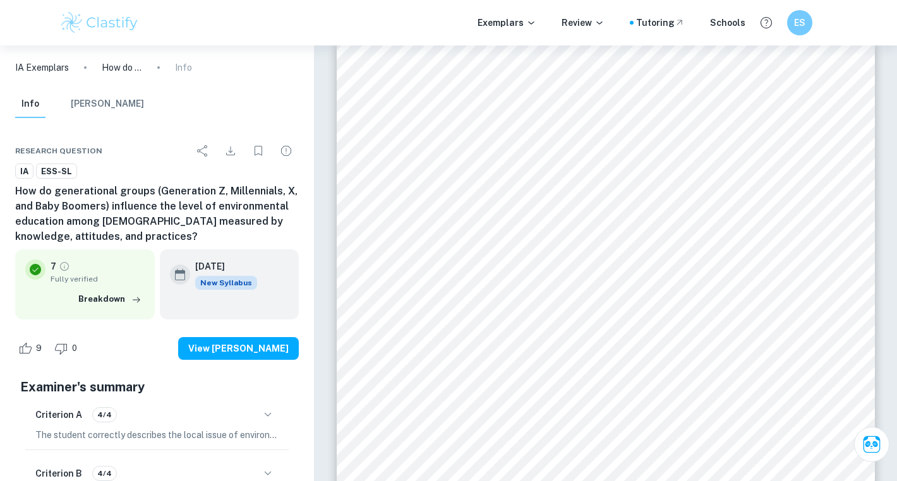
click at [49, 206] on h6 "How do generational groups (Generation Z, Millennials, X, and Baby Boomers) inf…" at bounding box center [157, 214] width 284 height 61
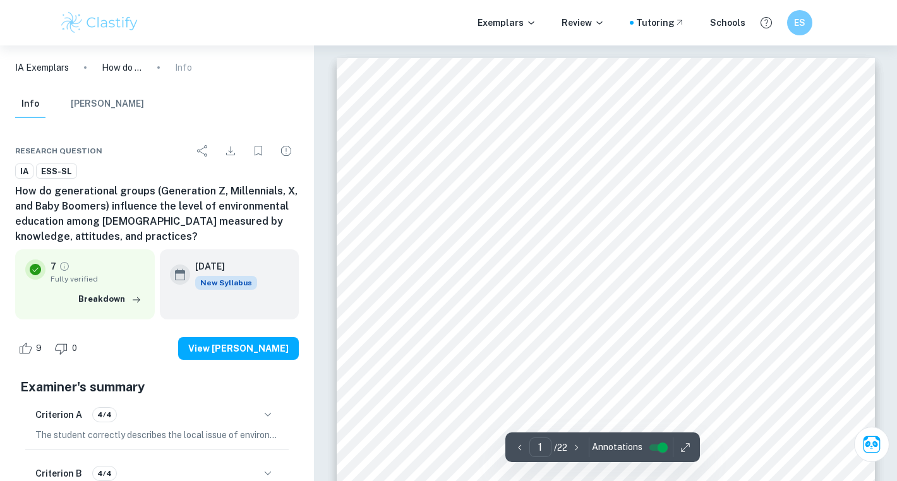
scroll to position [0, 0]
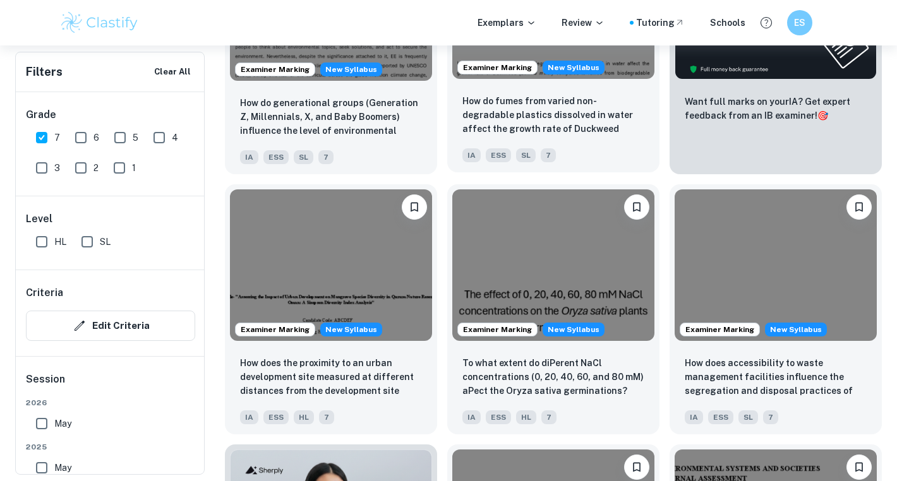
scroll to position [622, 0]
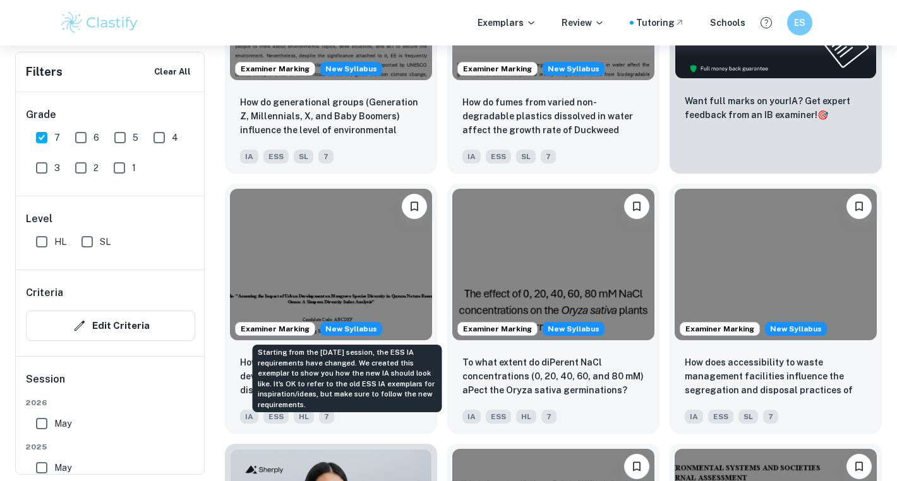
click at [369, 368] on div "Starting from the [DATE] session, the ESS IA requirements have changed. We crea…" at bounding box center [347, 379] width 189 height 68
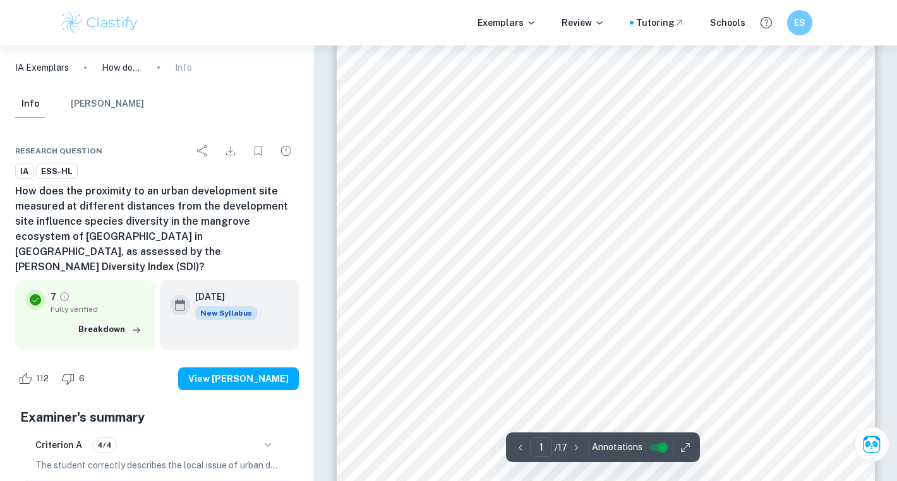
scroll to position [44, 0]
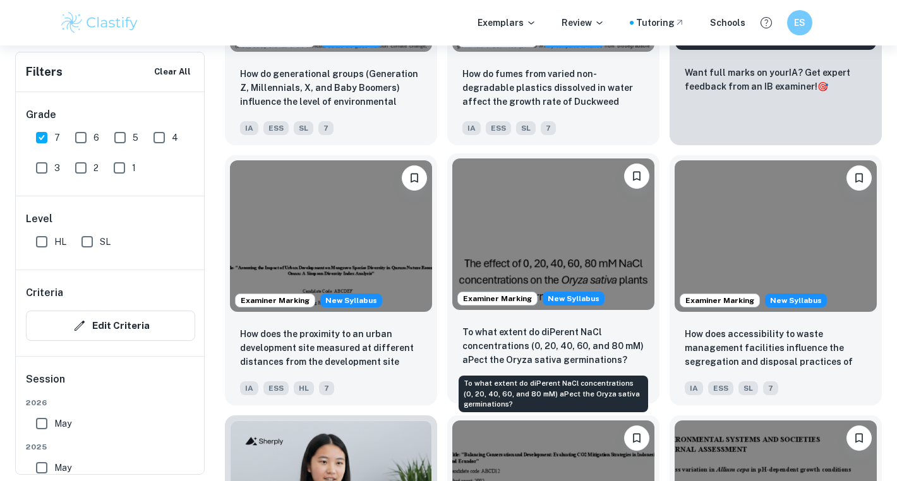
scroll to position [654, 0]
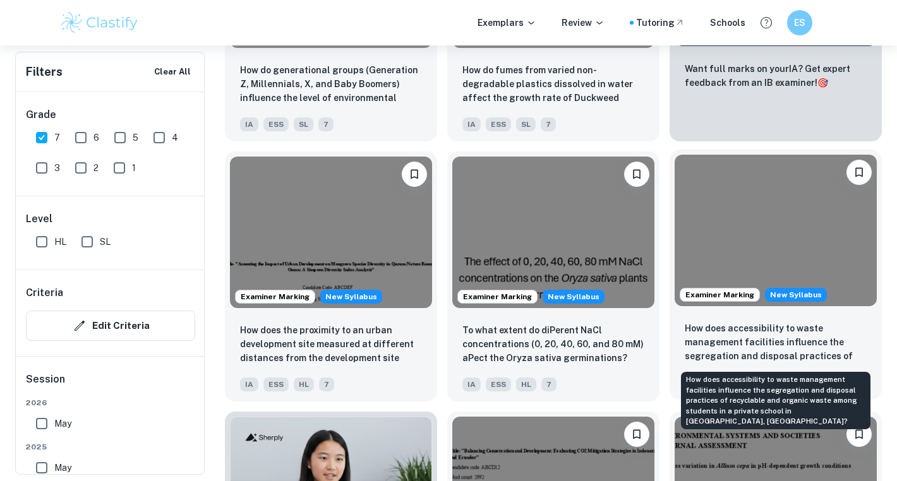
click at [767, 334] on p "How does accessibility to waste management facilities influence the segregation…" at bounding box center [776, 342] width 182 height 43
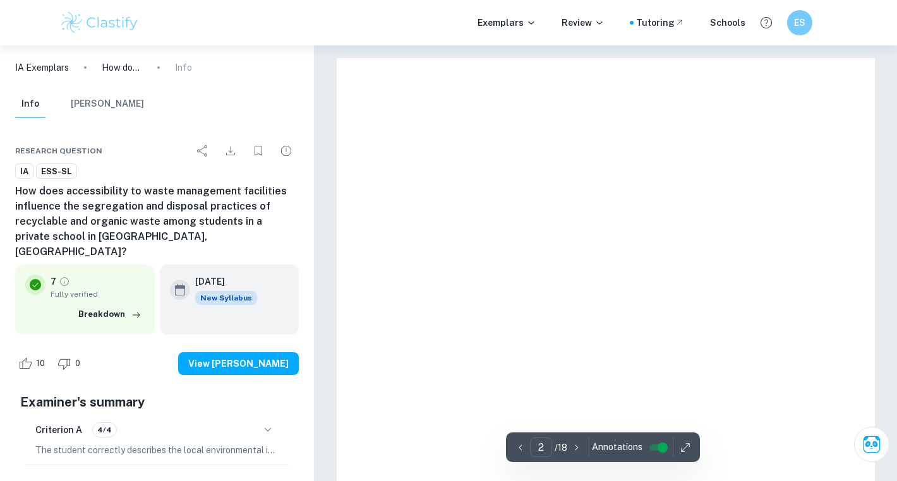
type input "1"
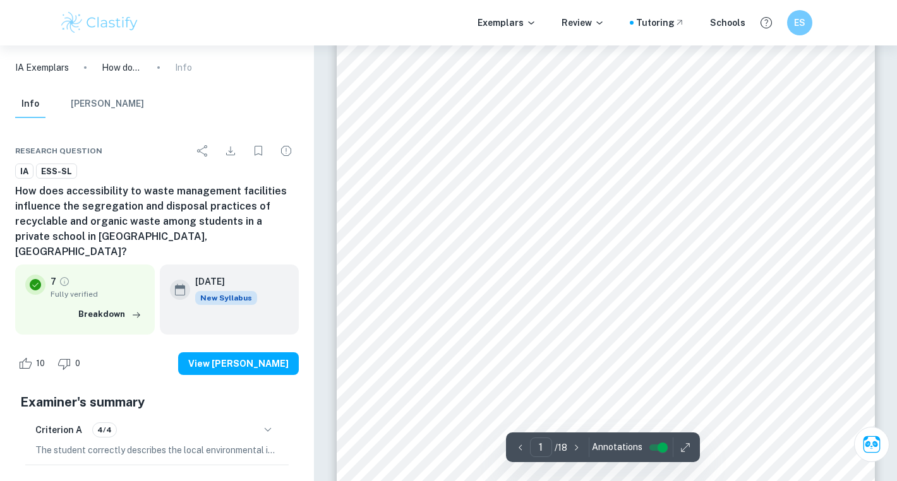
scroll to position [203, 0]
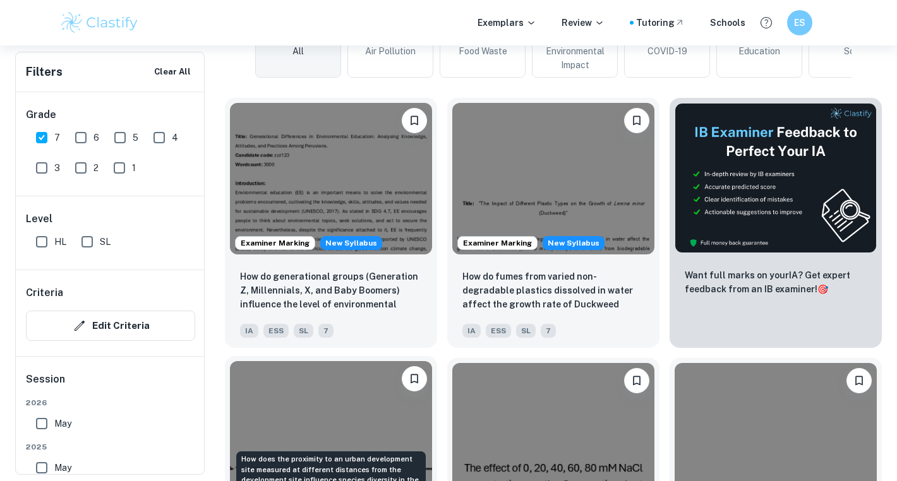
scroll to position [450, 0]
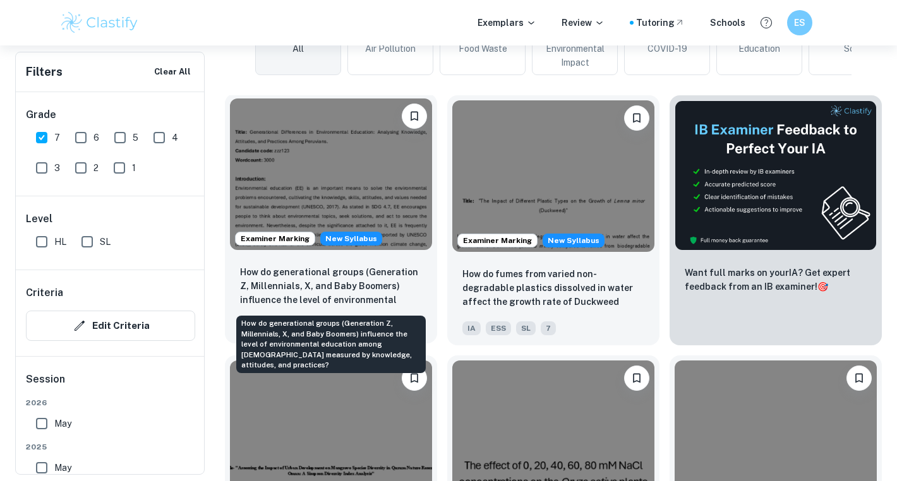
click at [283, 283] on p "How do generational groups (Generation Z, Millennials, X, and Baby Boomers) inf…" at bounding box center [331, 286] width 182 height 43
